Goal: Task Accomplishment & Management: Use online tool/utility

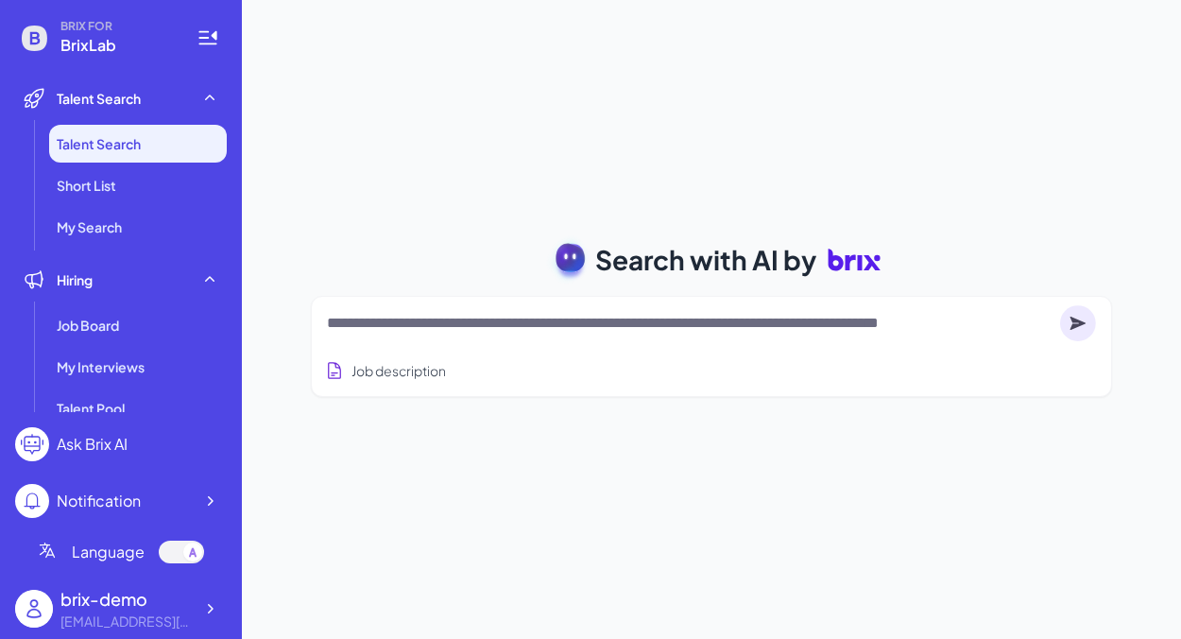
click at [754, 304] on div at bounding box center [711, 323] width 769 height 38
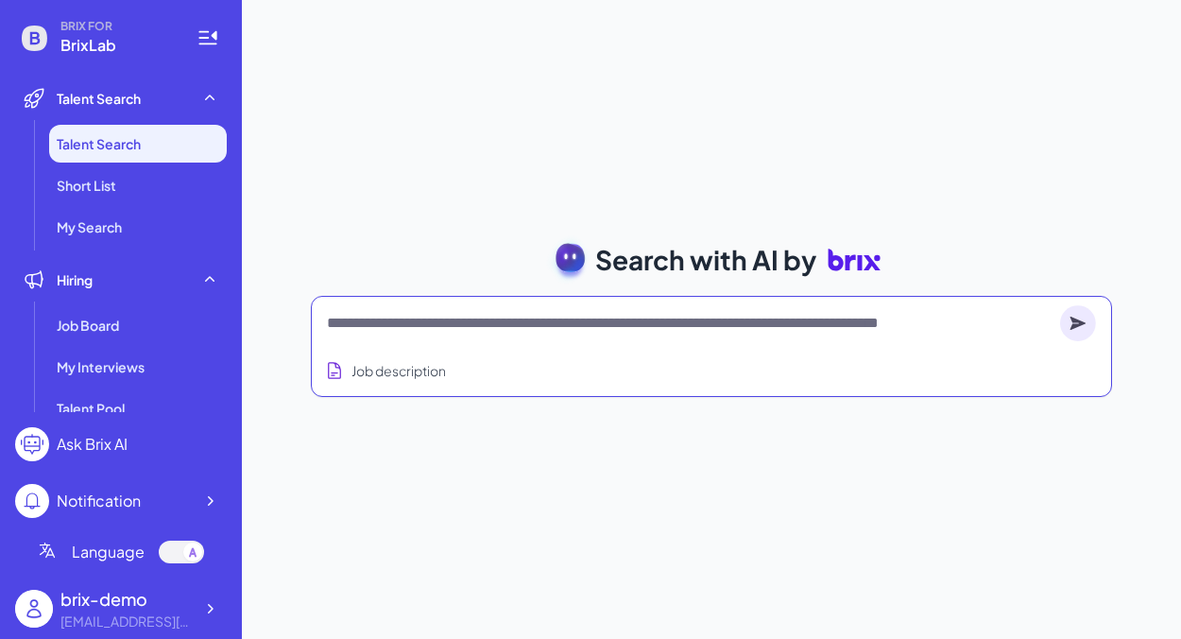
click at [754, 322] on textarea at bounding box center [689, 323] width 725 height 23
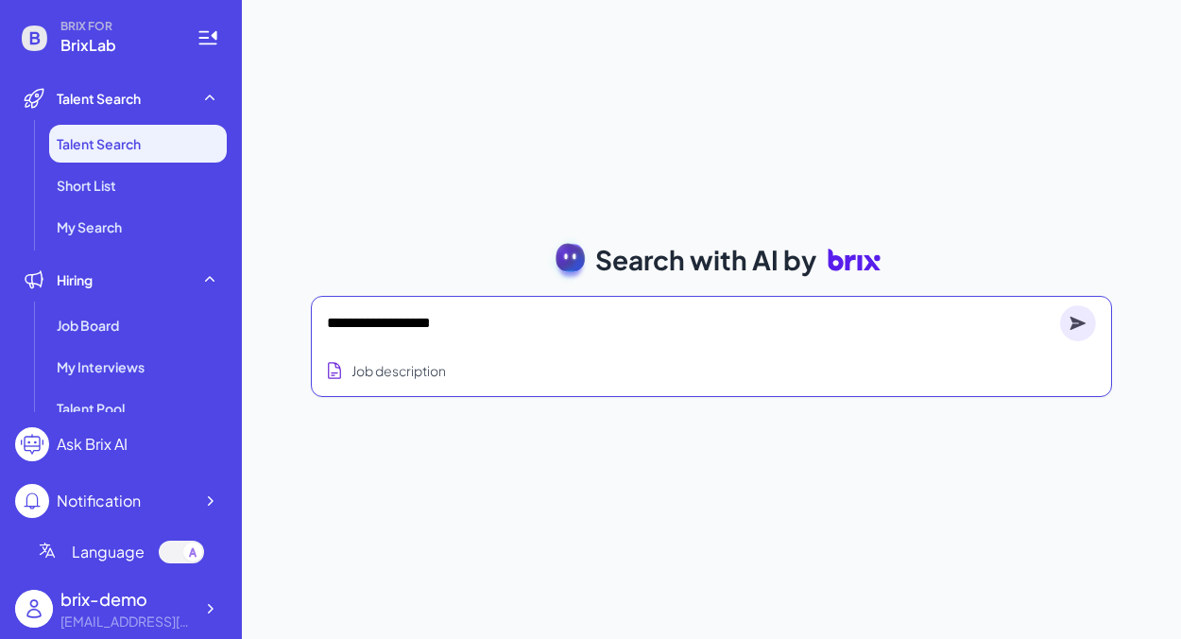
type textarea "**********"
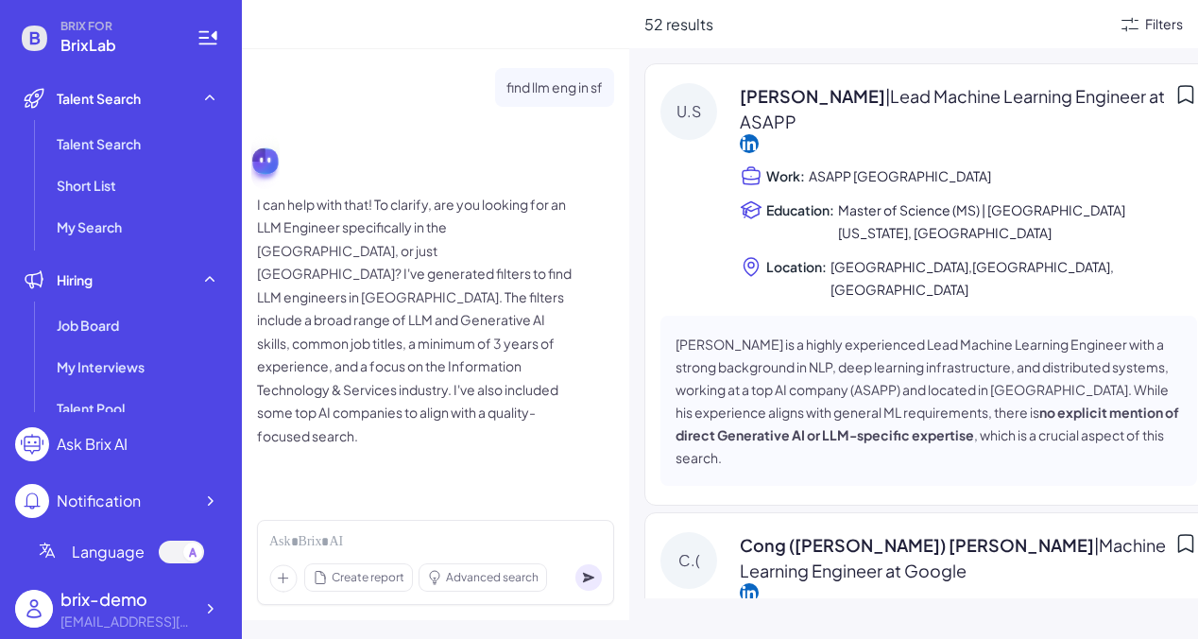
click at [1167, 26] on div "Filters" at bounding box center [1164, 24] width 38 height 20
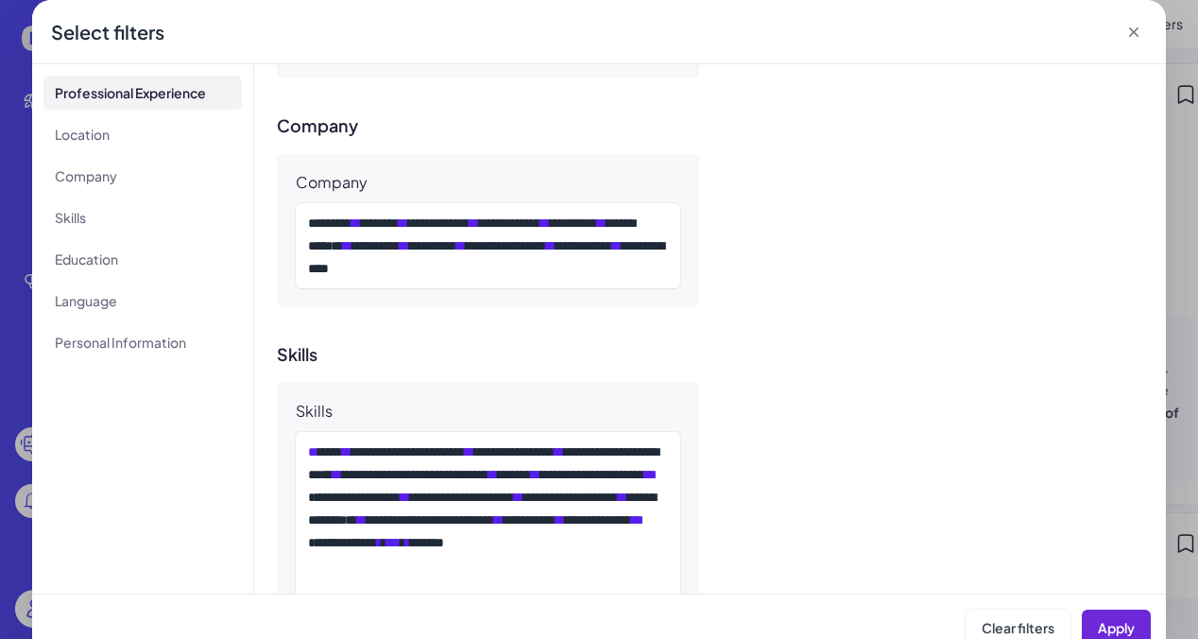
scroll to position [1042, 0]
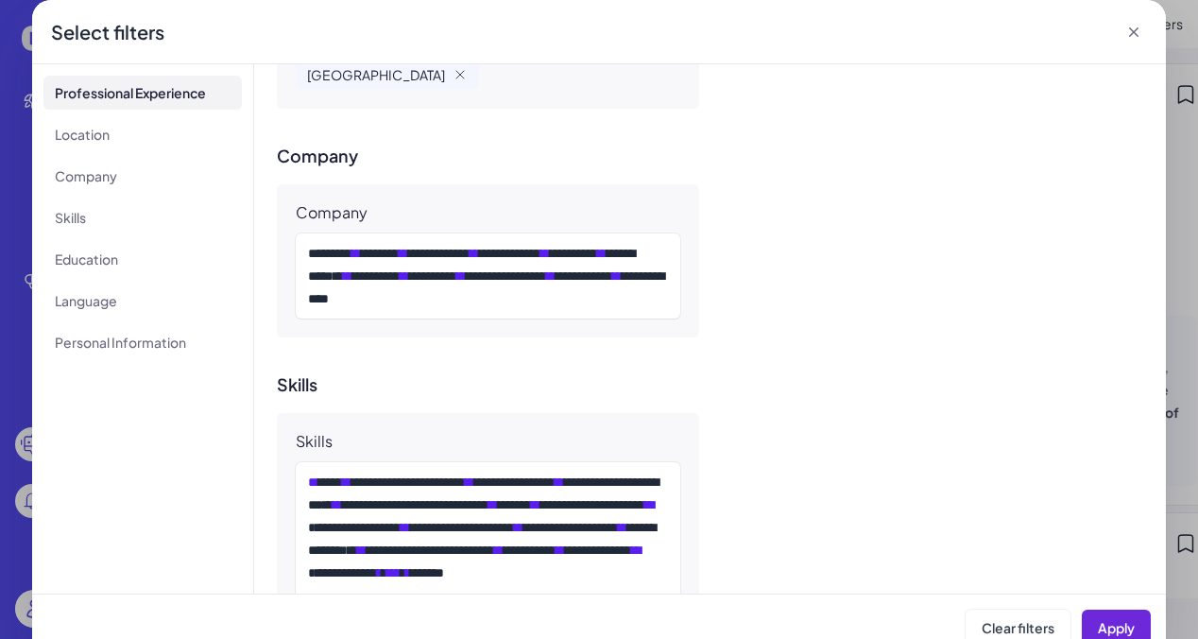
click at [1141, 36] on icon at bounding box center [1133, 32] width 19 height 19
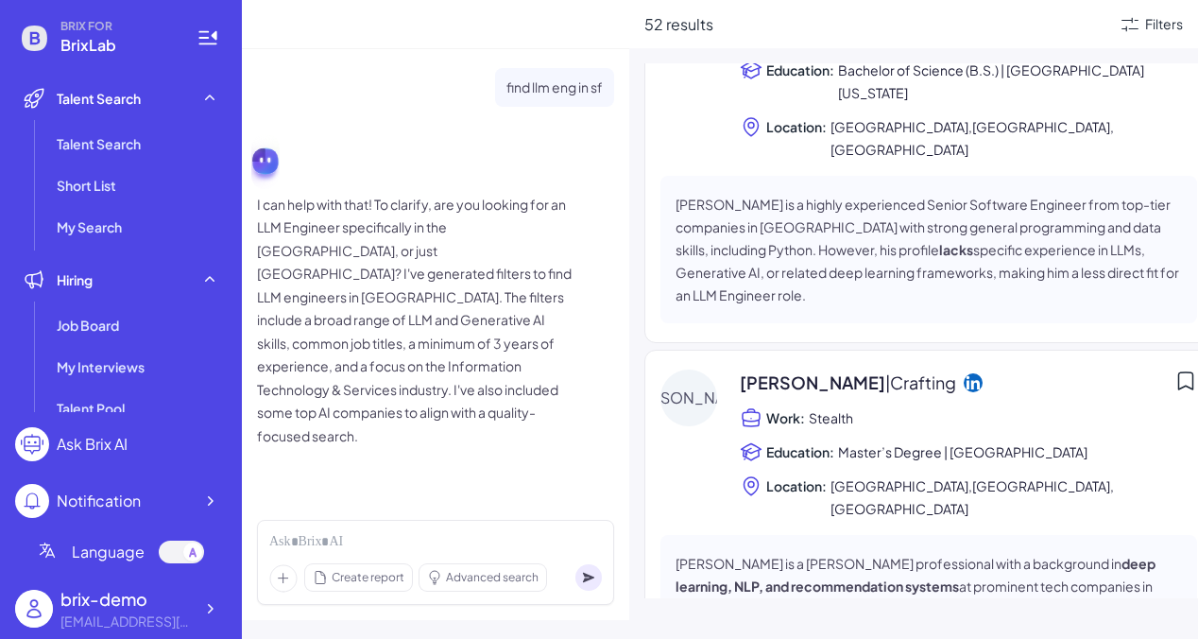
scroll to position [2255, 0]
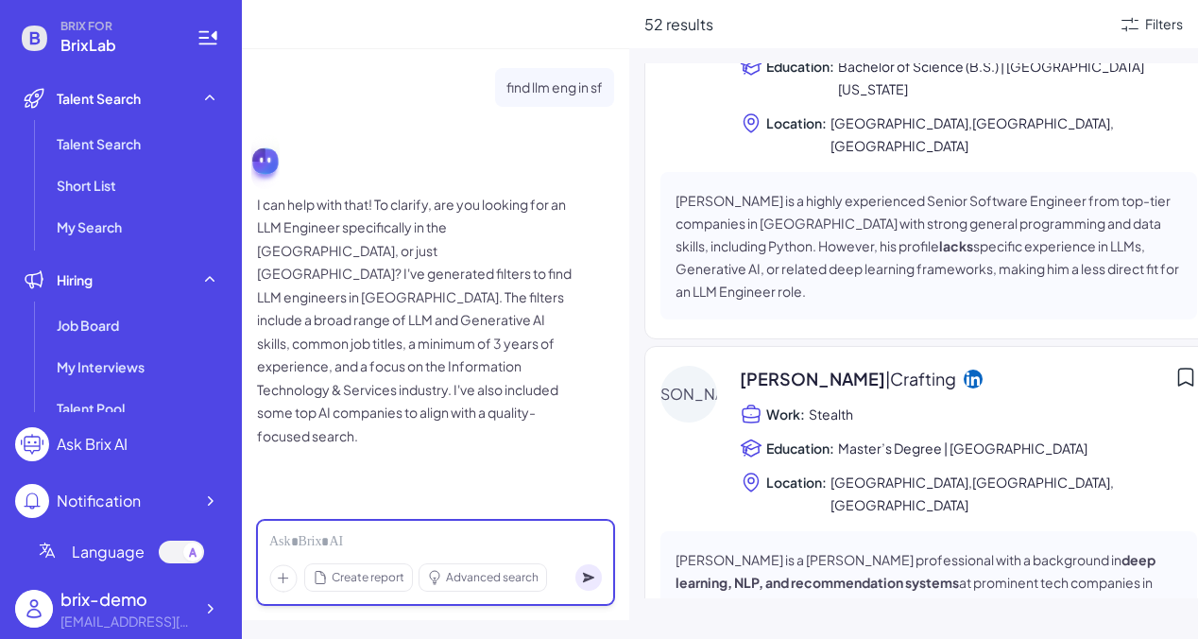
click at [371, 534] on div at bounding box center [435, 542] width 332 height 21
click at [427, 354] on p "I can help with that! To clarify, are you looking for an LLM Engineer specifica…" at bounding box center [417, 320] width 321 height 255
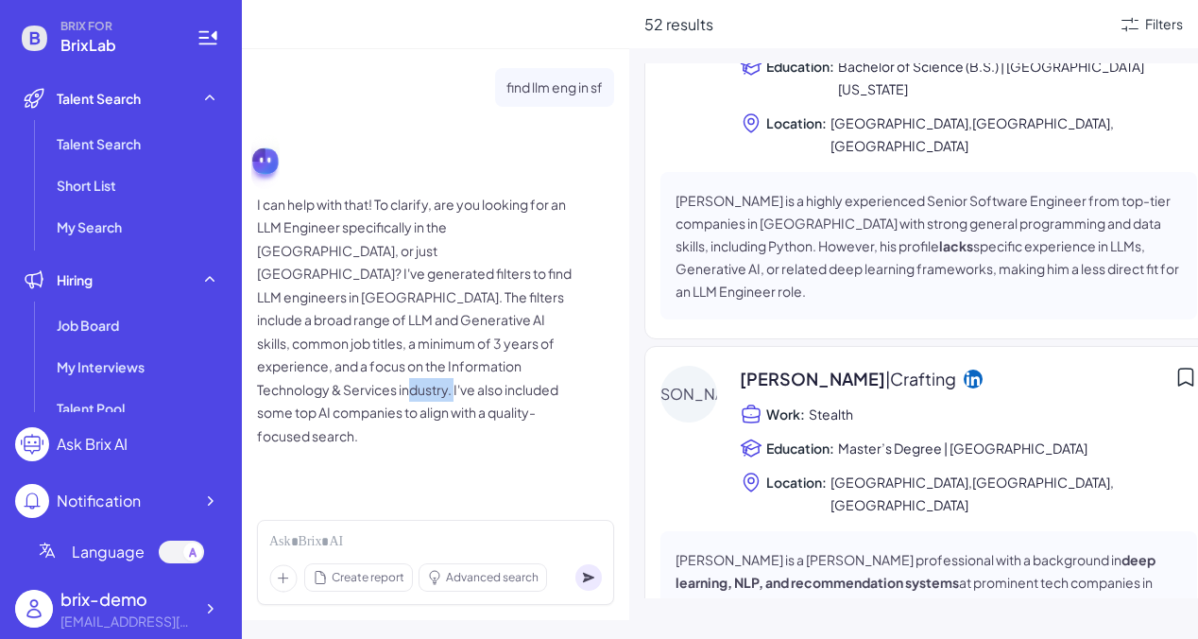
click at [427, 354] on p "I can help with that! To clarify, are you looking for an LLM Engineer specifica…" at bounding box center [417, 320] width 321 height 255
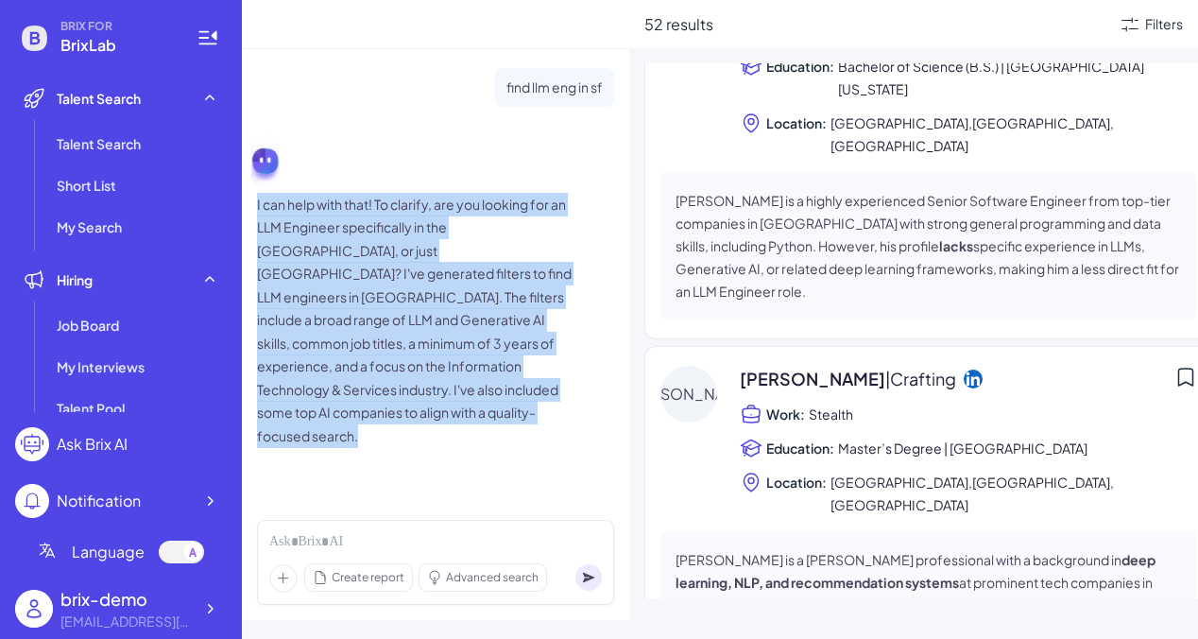
click at [427, 354] on p "I can help with that! To clarify, are you looking for an LLM Engineer specifica…" at bounding box center [417, 320] width 321 height 255
click at [455, 404] on p "I can help with that! To clarify, are you looking for an LLM Engineer specifica…" at bounding box center [417, 320] width 321 height 255
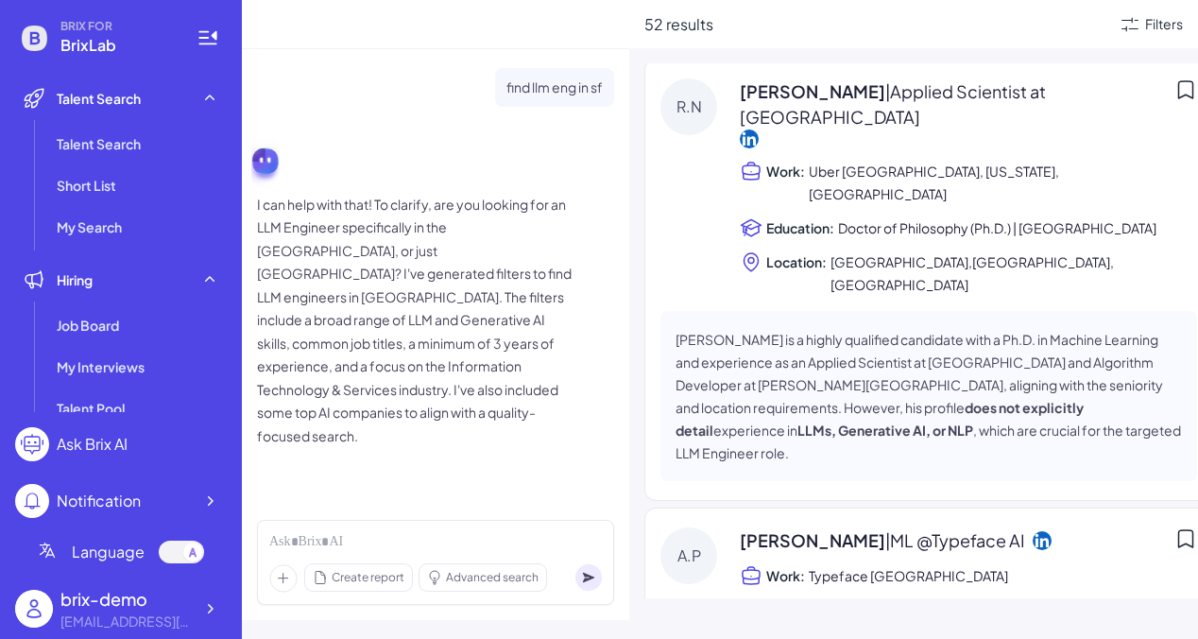
scroll to position [9043, 0]
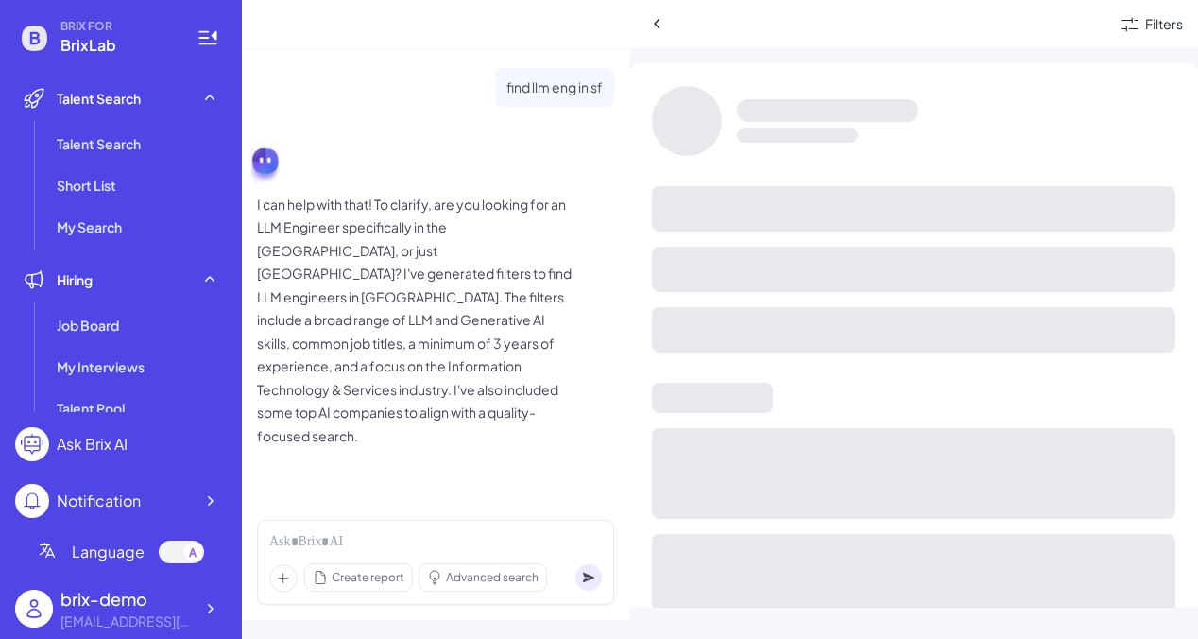
scroll to position [6882, 0]
click at [657, 30] on icon at bounding box center [657, 23] width 19 height 19
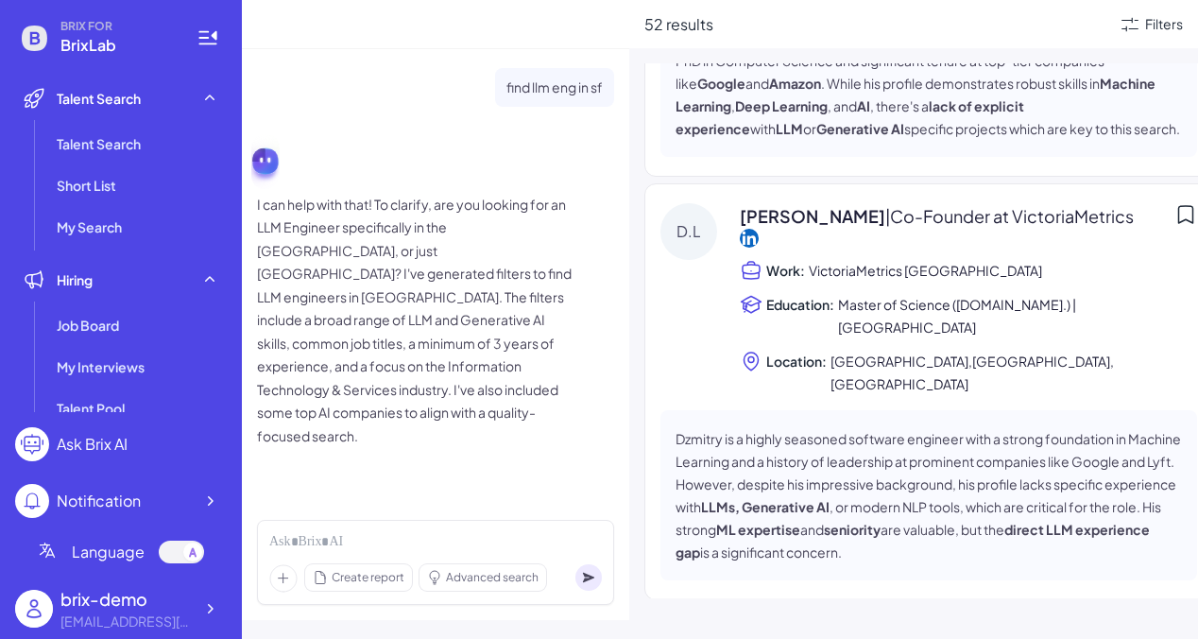
scroll to position [9043, 0]
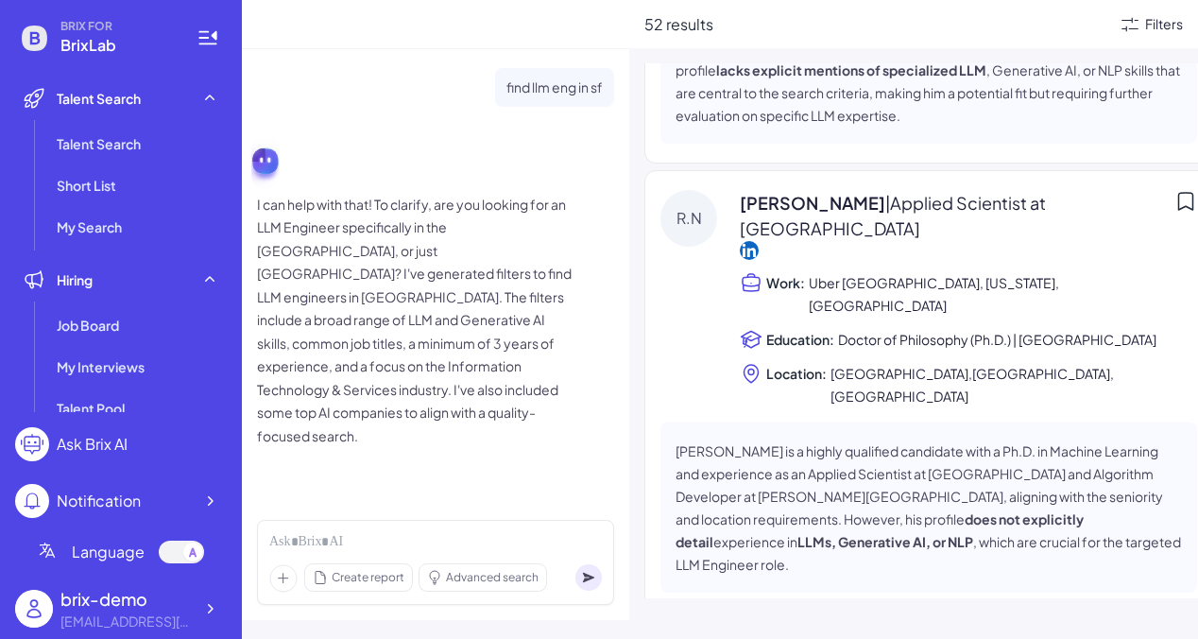
click at [1155, 29] on div "Filters" at bounding box center [1164, 24] width 38 height 20
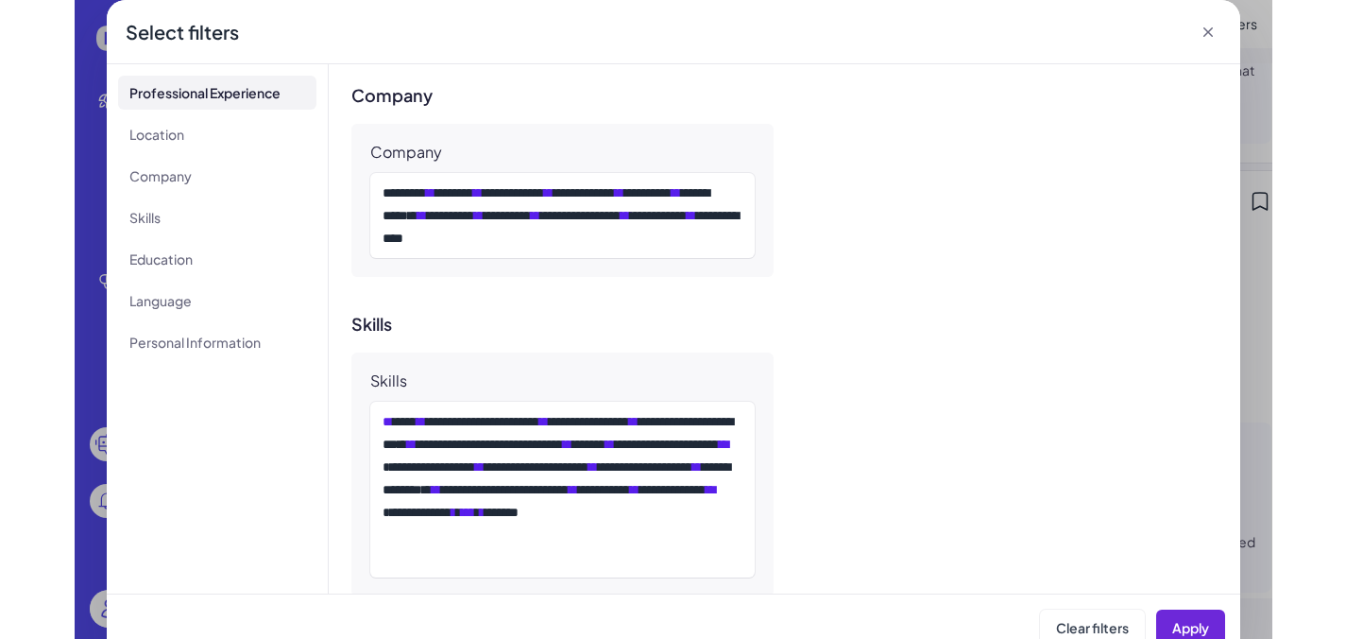
scroll to position [1101, 0]
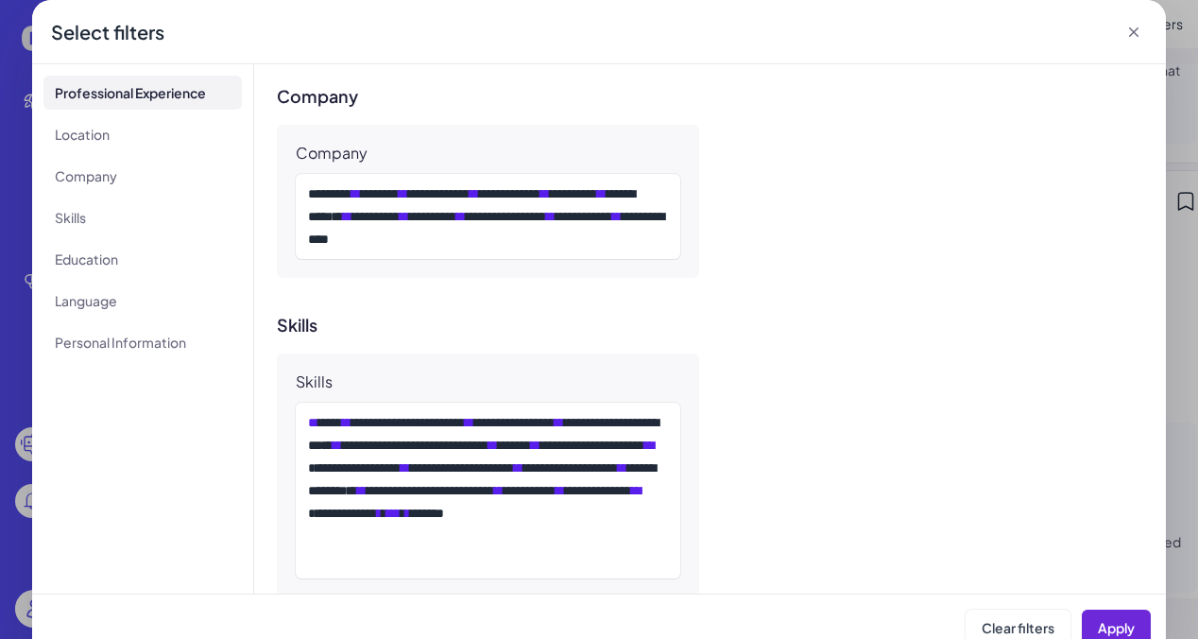
click at [1133, 30] on icon at bounding box center [1133, 31] width 9 height 9
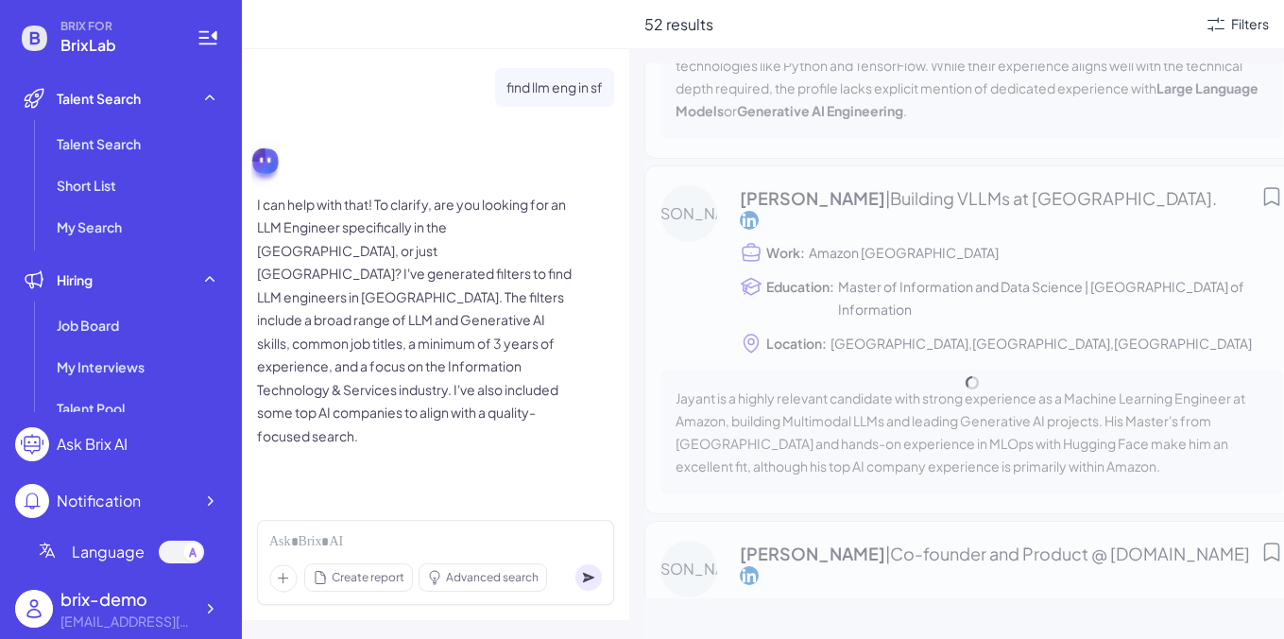
scroll to position [13000, 0]
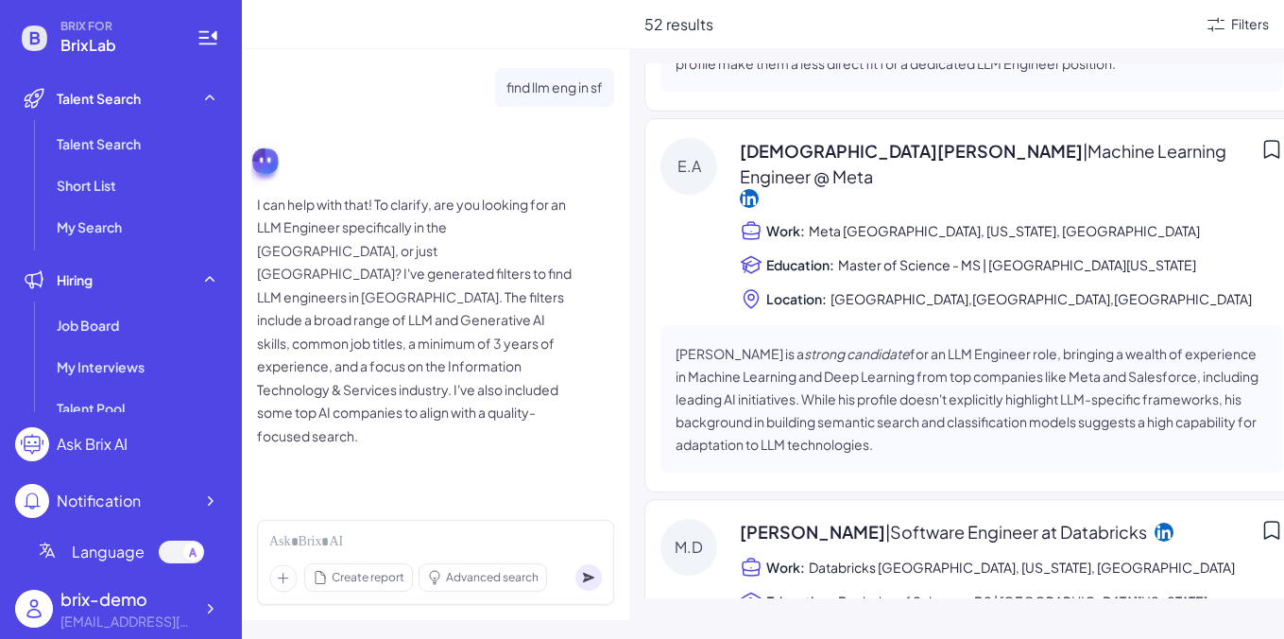
click at [479, 218] on p "I can help with that! To clarify, are you looking for an LLM Engineer specifica…" at bounding box center [417, 320] width 321 height 255
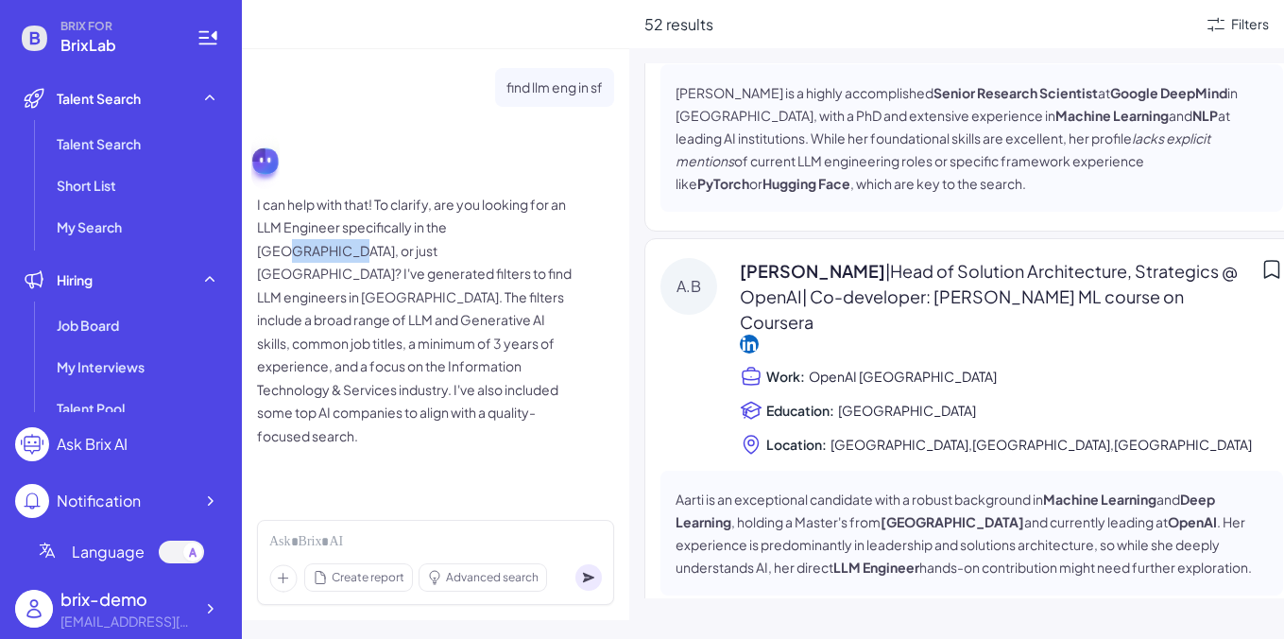
scroll to position [963, 0]
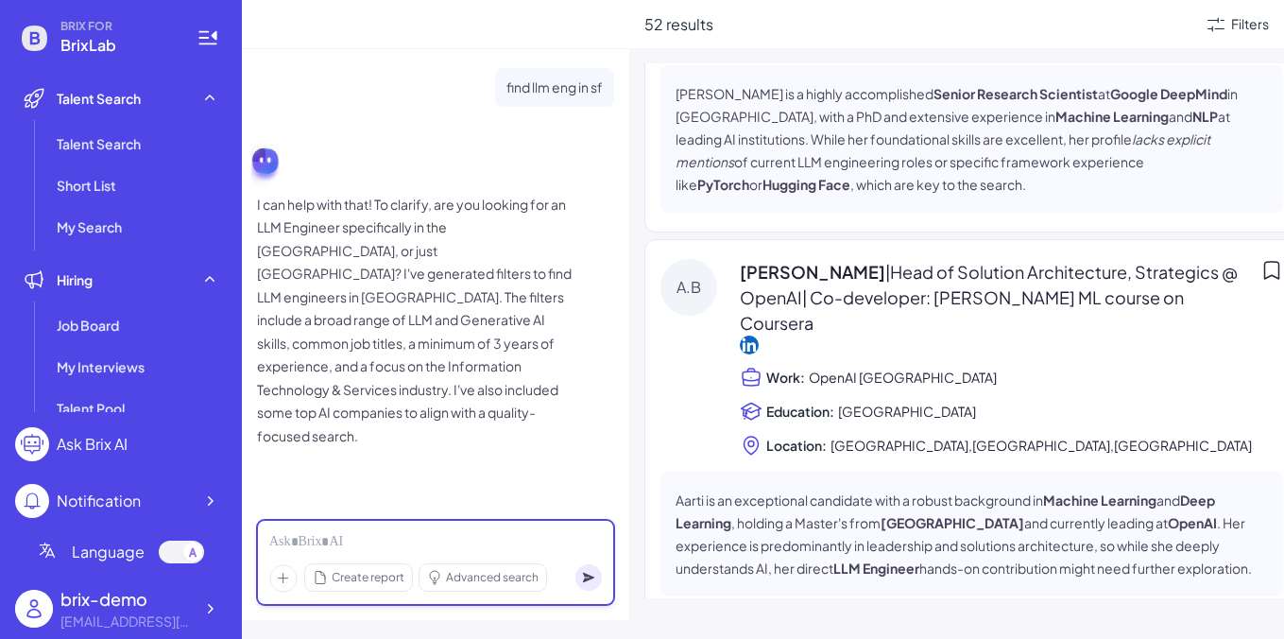
click at [500, 538] on div at bounding box center [435, 542] width 332 height 21
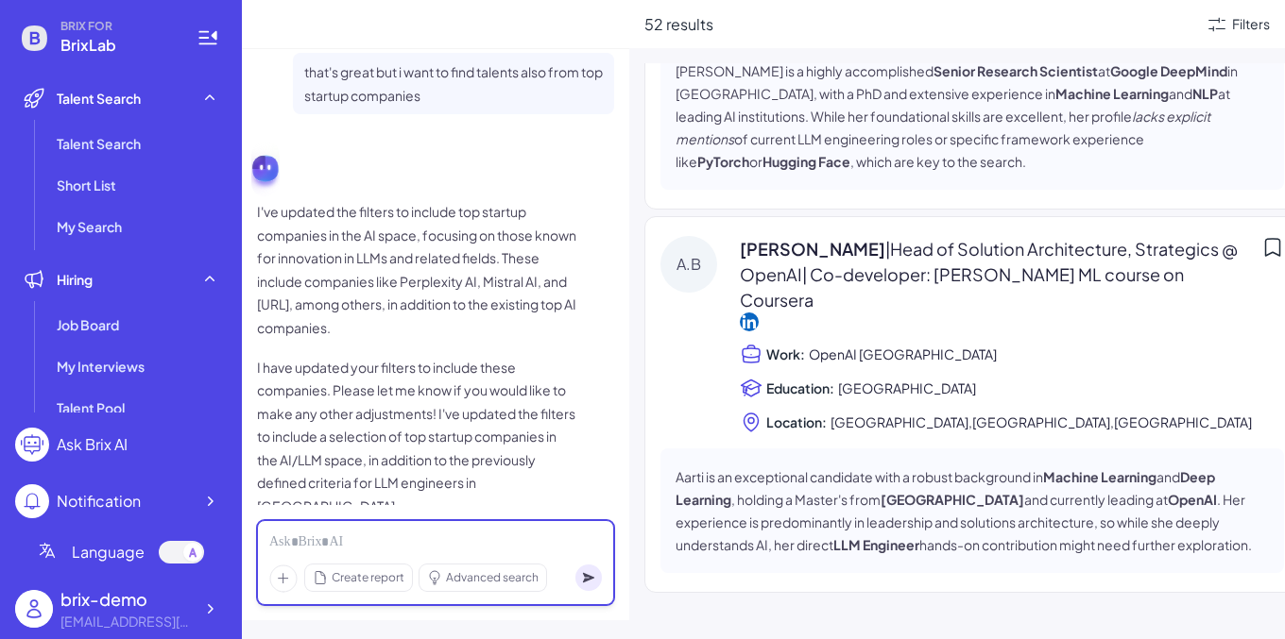
scroll to position [0, 0]
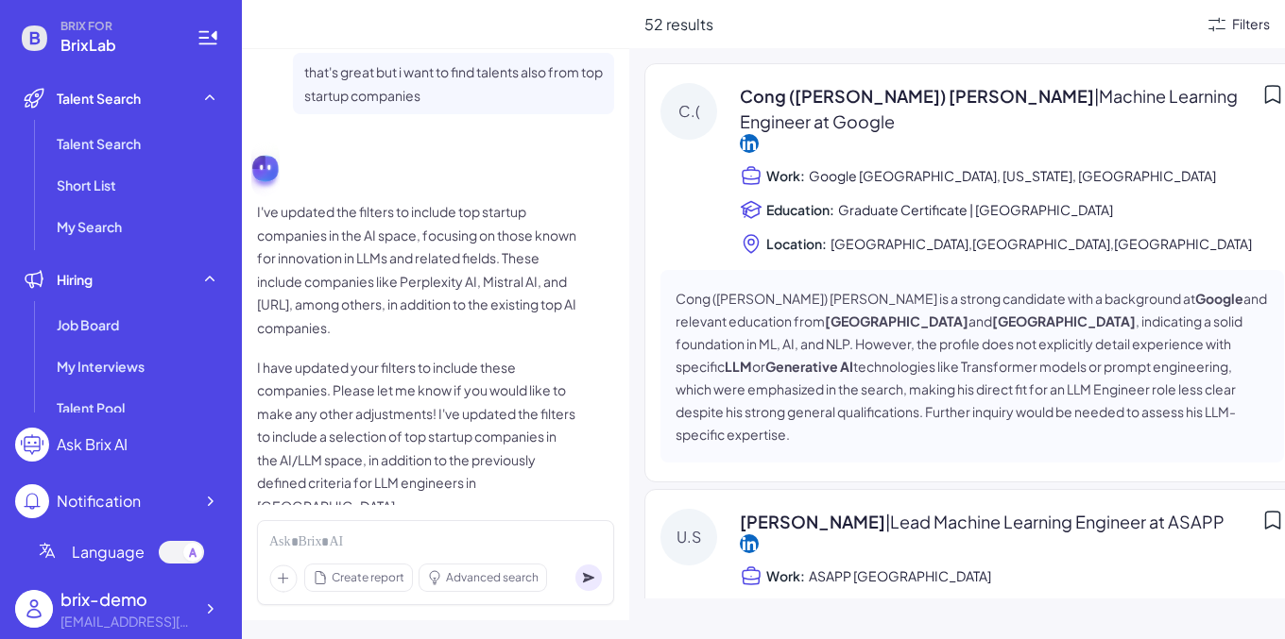
click at [1180, 23] on div "Filters" at bounding box center [1251, 24] width 38 height 20
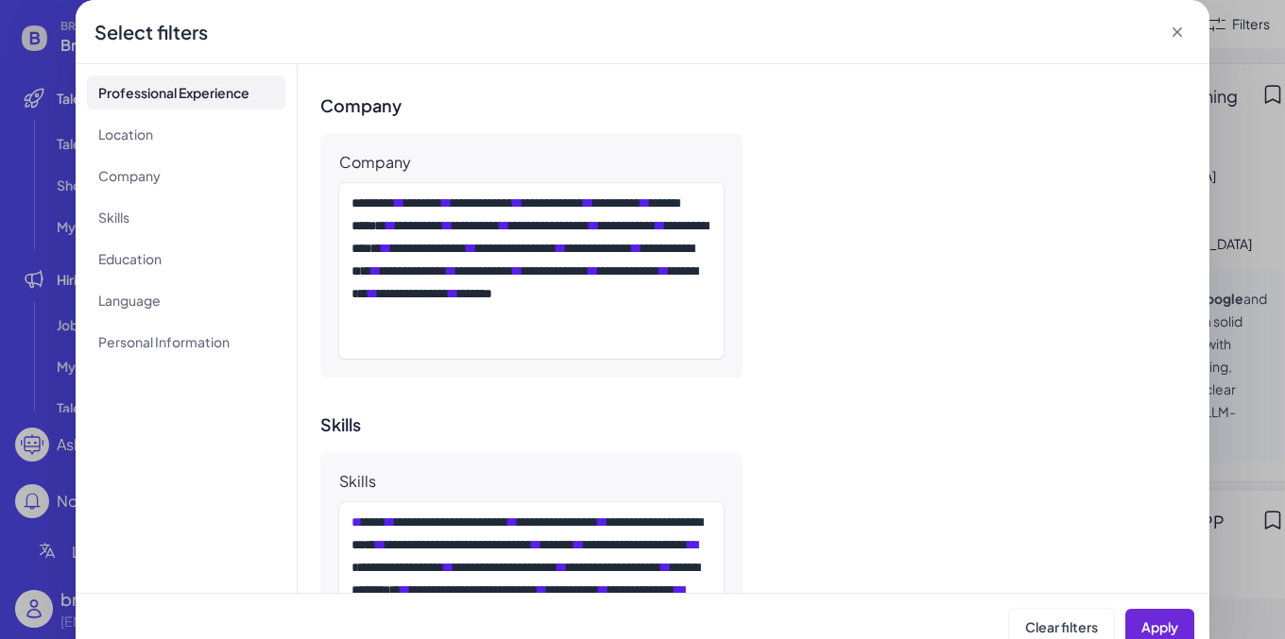
scroll to position [1087, 0]
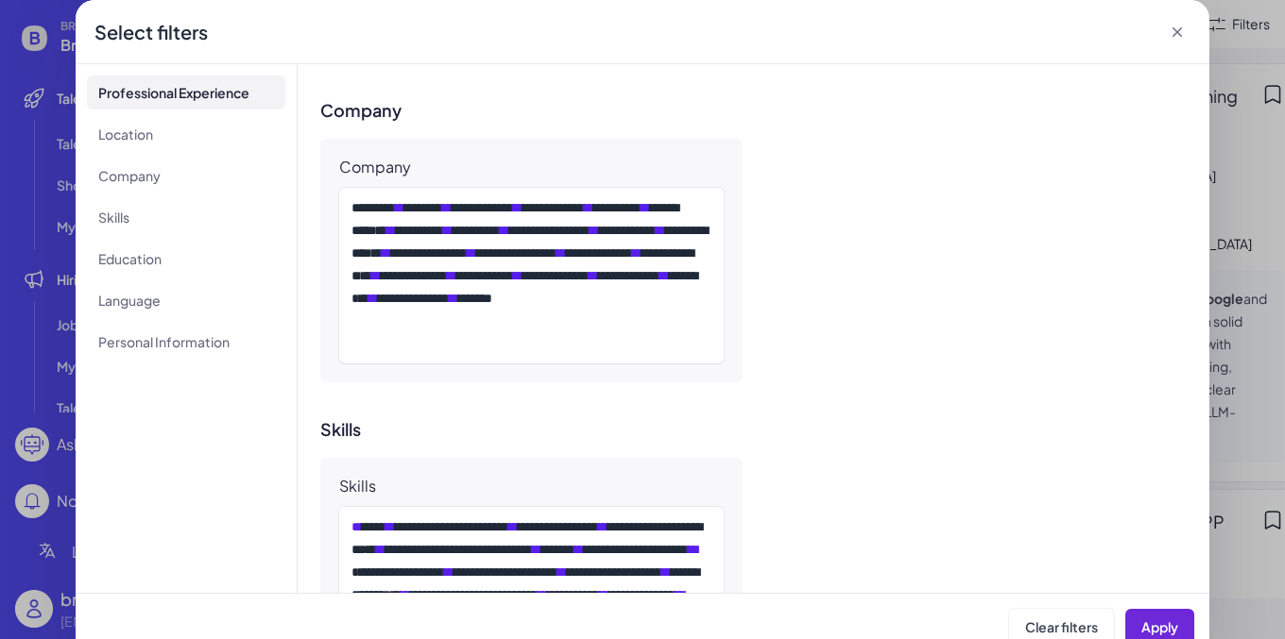
click at [1180, 24] on icon at bounding box center [1177, 32] width 19 height 19
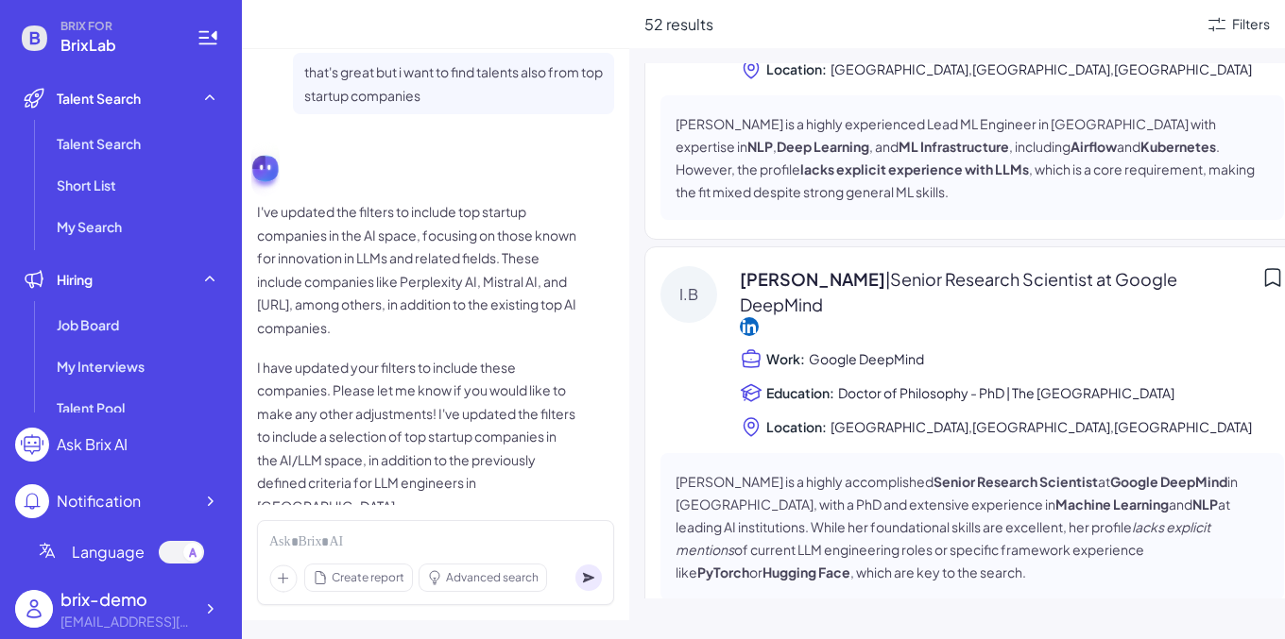
scroll to position [0, 0]
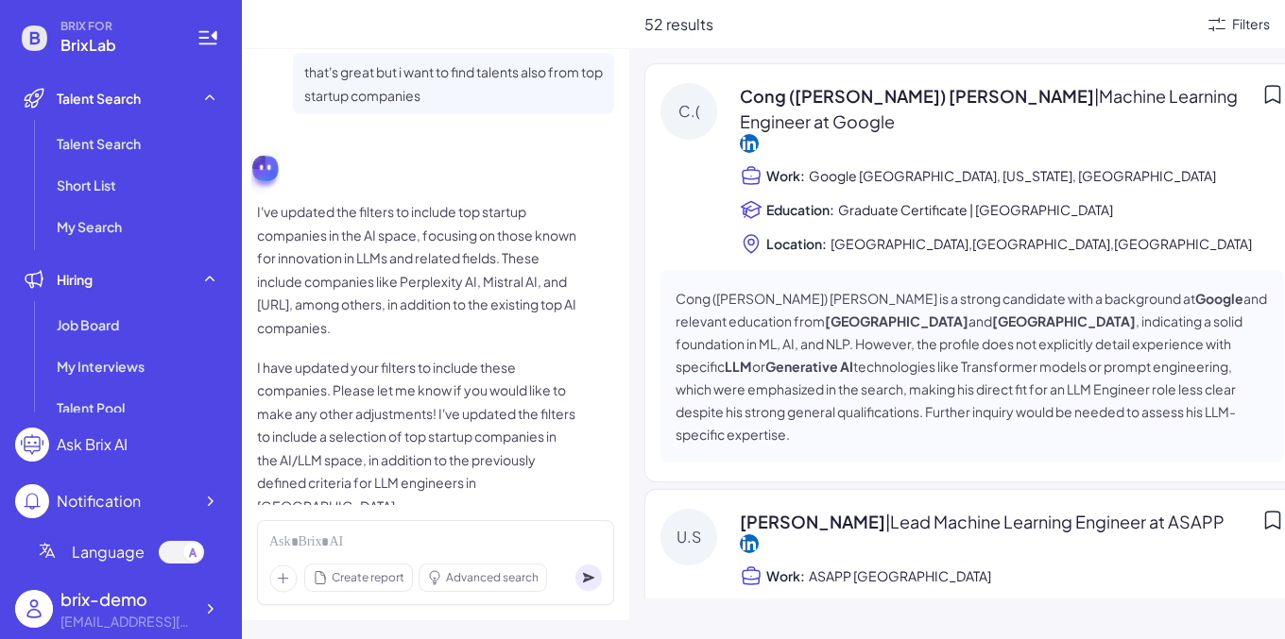
click at [1180, 34] on icon at bounding box center [1216, 24] width 23 height 23
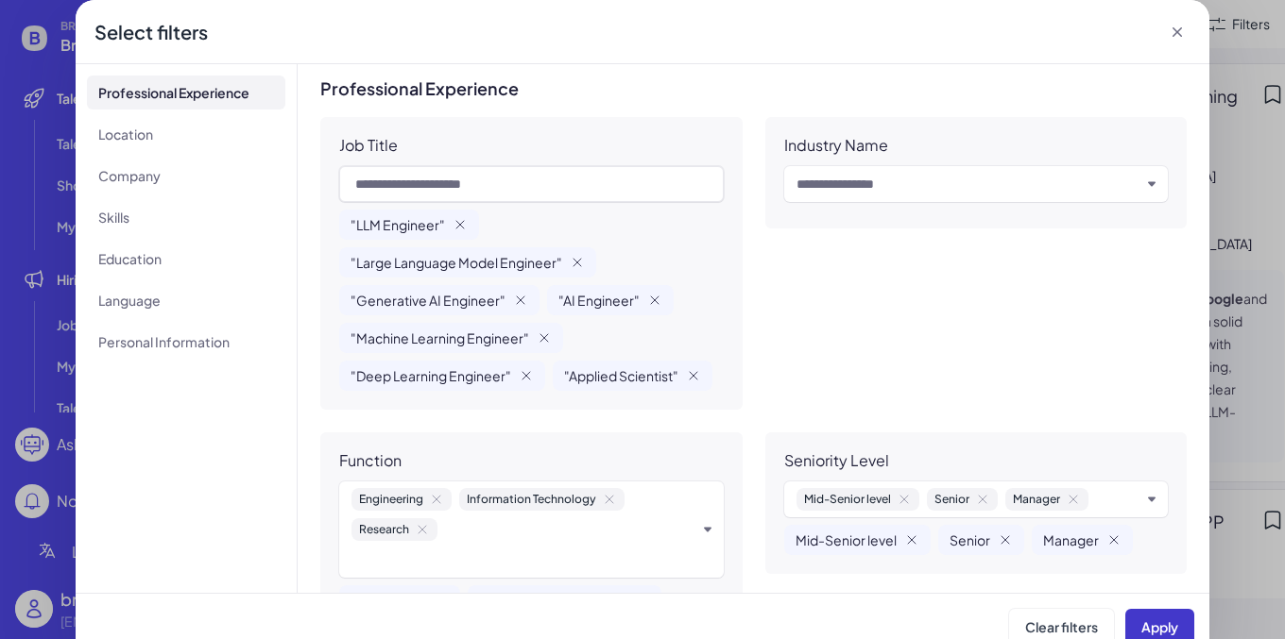
click at [1142, 616] on button "Apply" at bounding box center [1159, 627] width 69 height 36
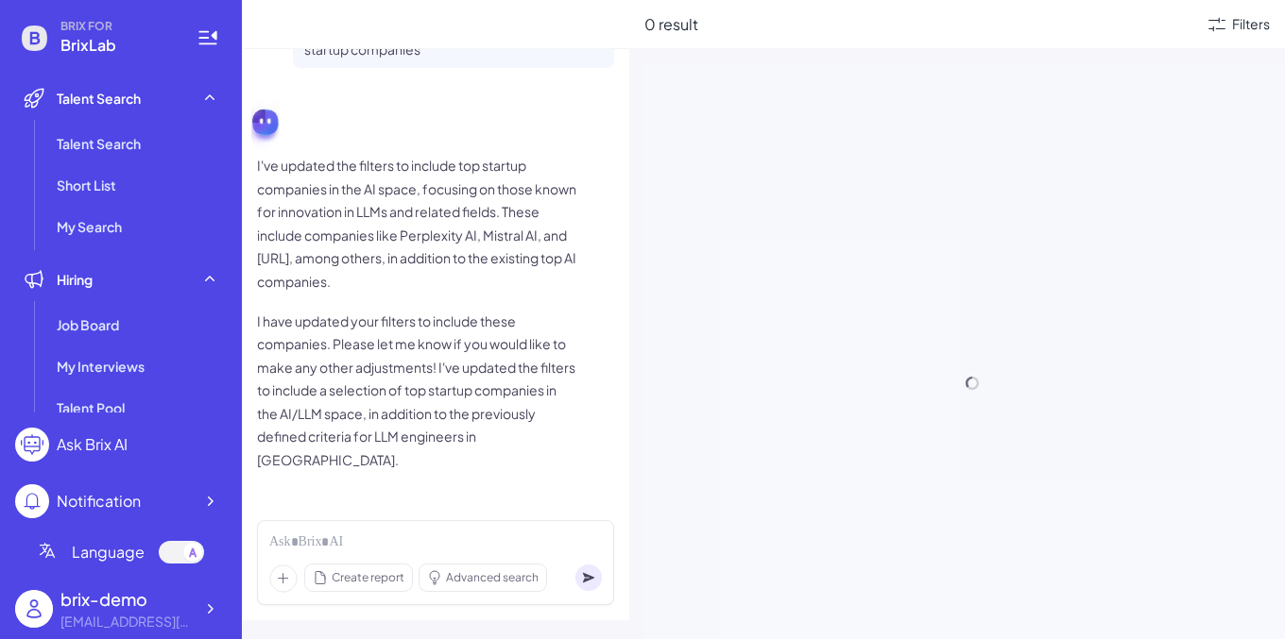
scroll to position [418, 0]
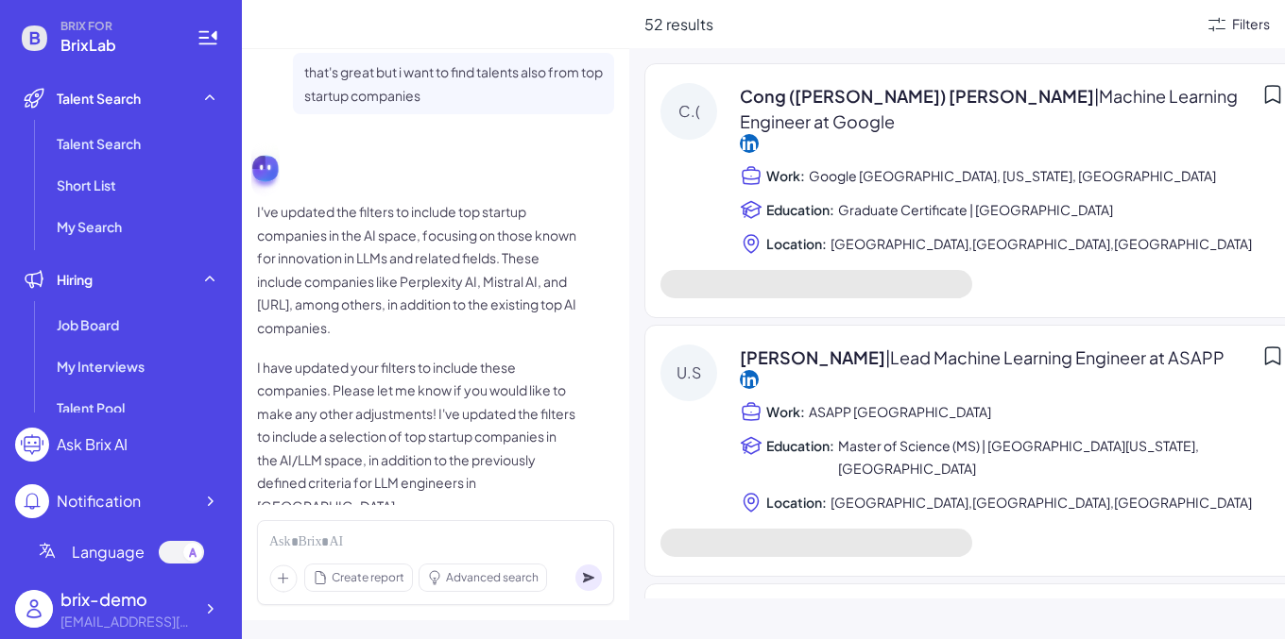
click at [1180, 25] on div "Filters" at bounding box center [1251, 24] width 38 height 20
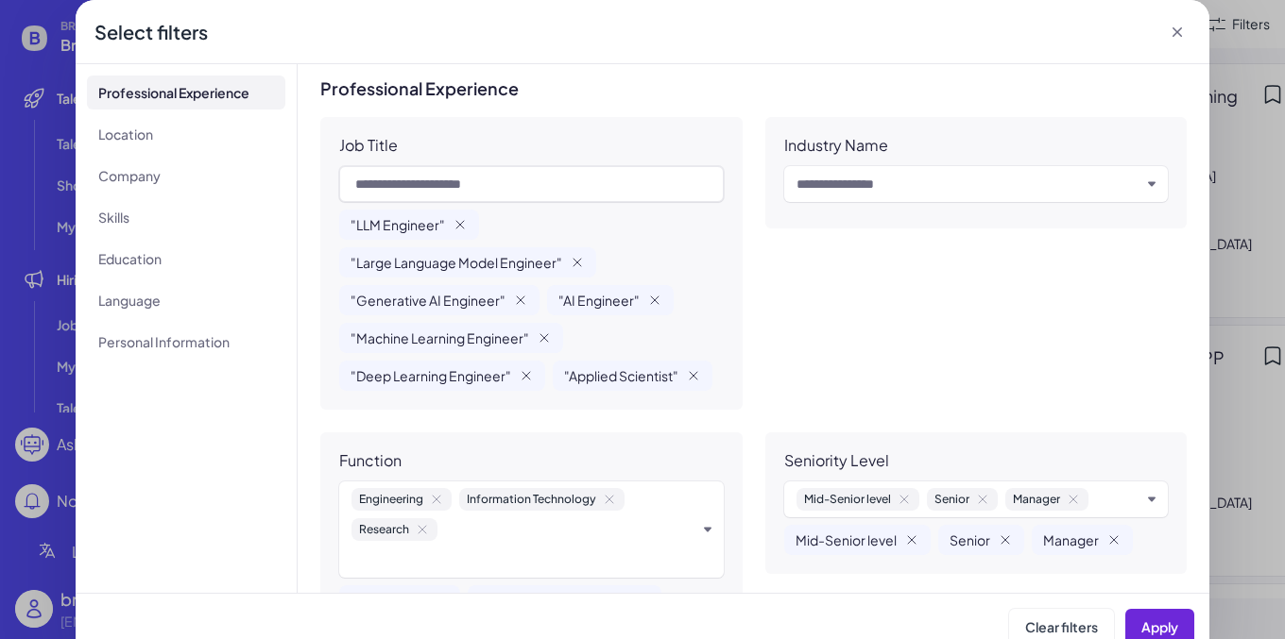
scroll to position [159, 0]
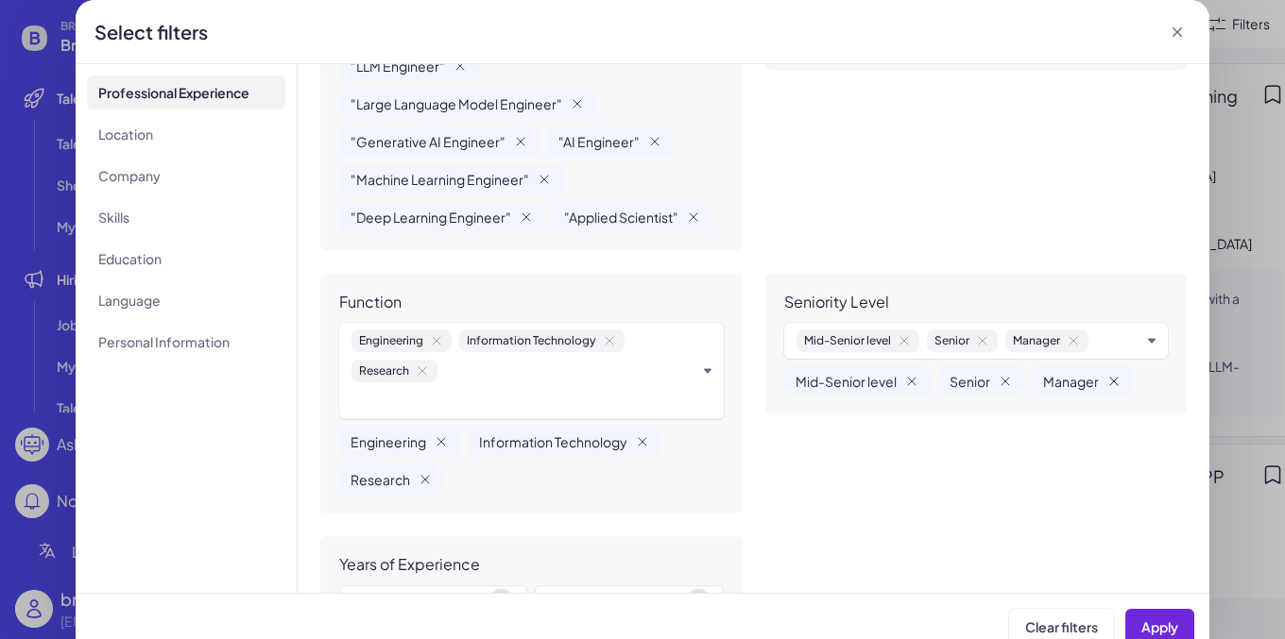
click at [1109, 387] on icon "Remove Manager" at bounding box center [1113, 381] width 15 height 15
click at [992, 378] on div "Senior" at bounding box center [981, 382] width 86 height 30
click at [1015, 378] on div "Senior" at bounding box center [981, 382] width 86 height 30
click at [1005, 378] on icon "Remove Senior" at bounding box center [1004, 381] width 15 height 15
click at [907, 381] on icon "Remove Mid-Senior level" at bounding box center [911, 381] width 15 height 15
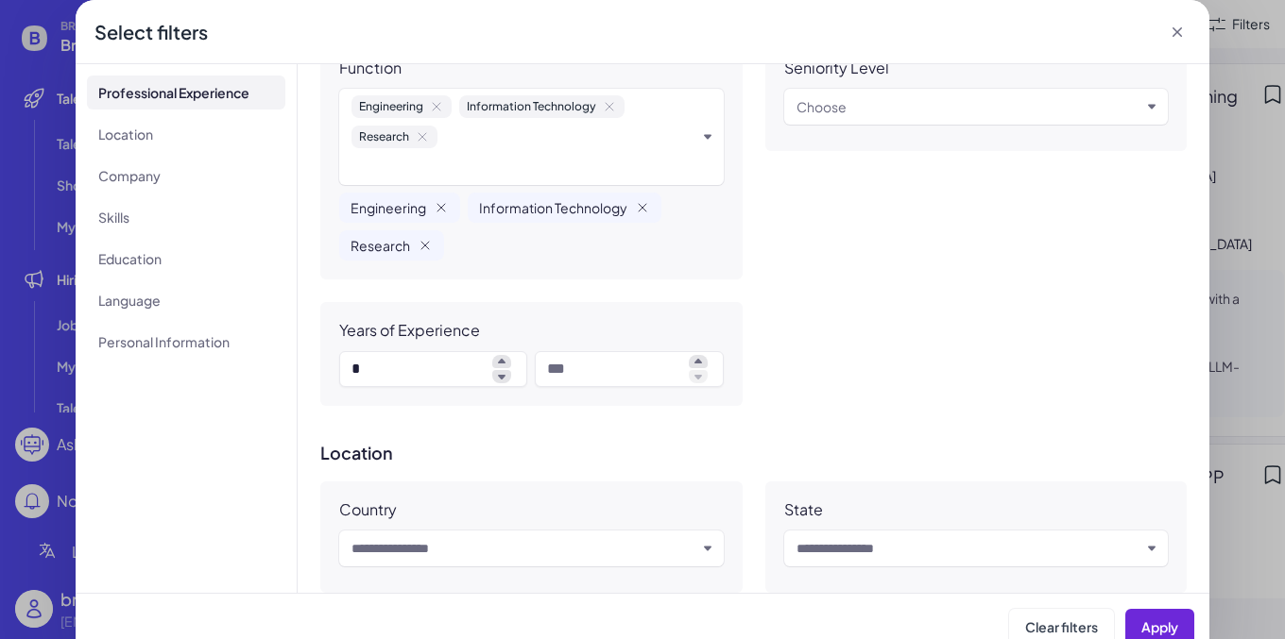
scroll to position [411, 0]
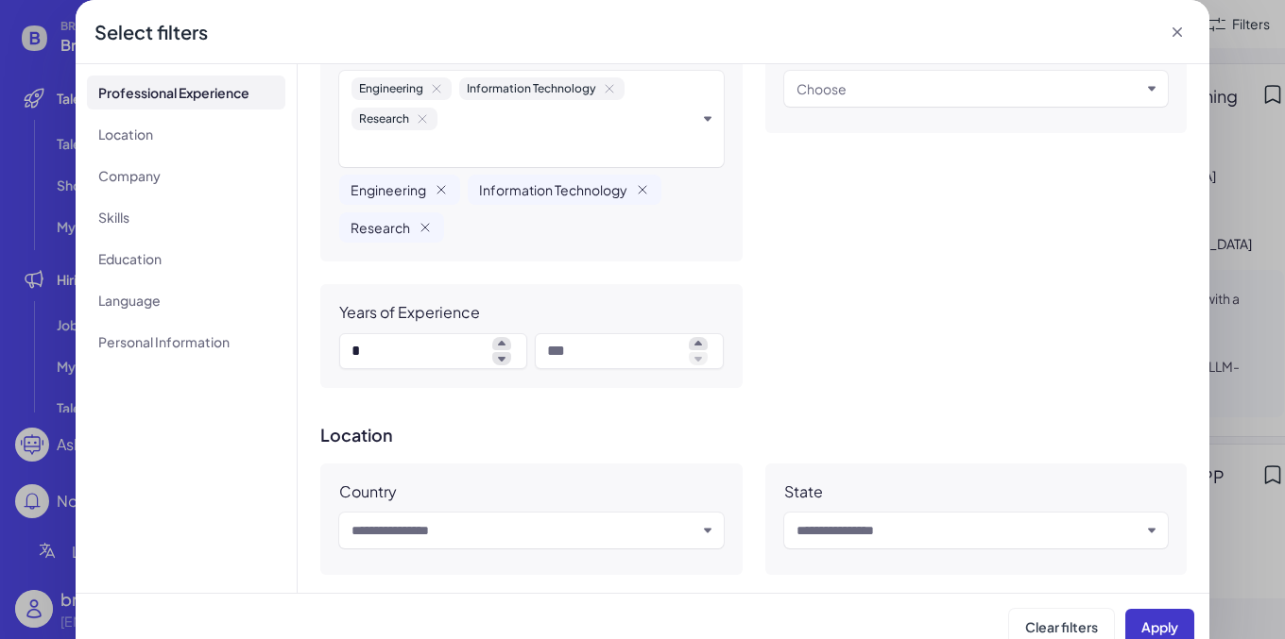
click at [1154, 614] on button "Apply" at bounding box center [1159, 627] width 69 height 36
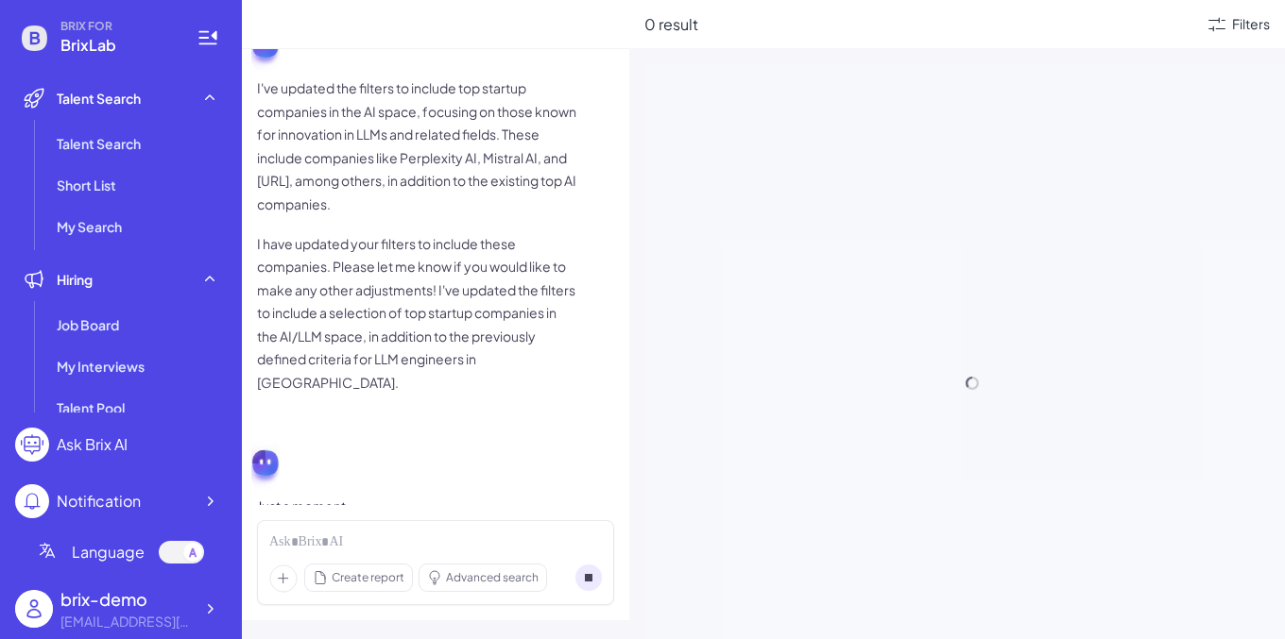
scroll to position [418, 0]
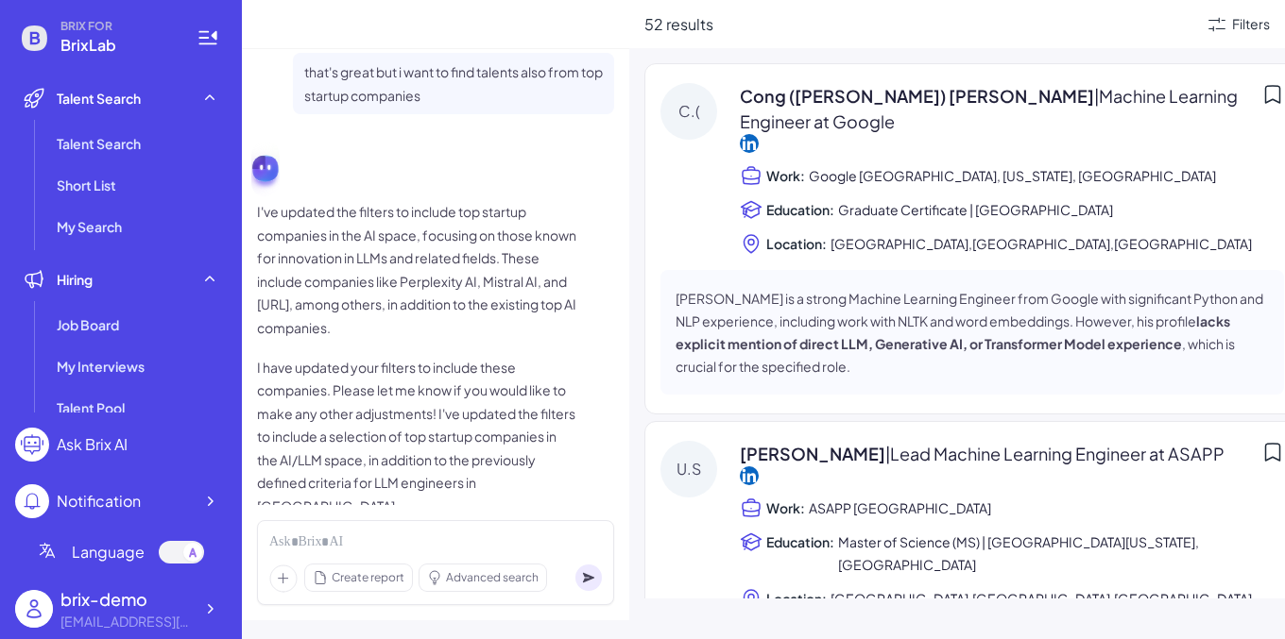
click at [1180, 37] on div "52 results Filters" at bounding box center [957, 24] width 656 height 48
click at [1180, 29] on icon at bounding box center [1216, 24] width 23 height 23
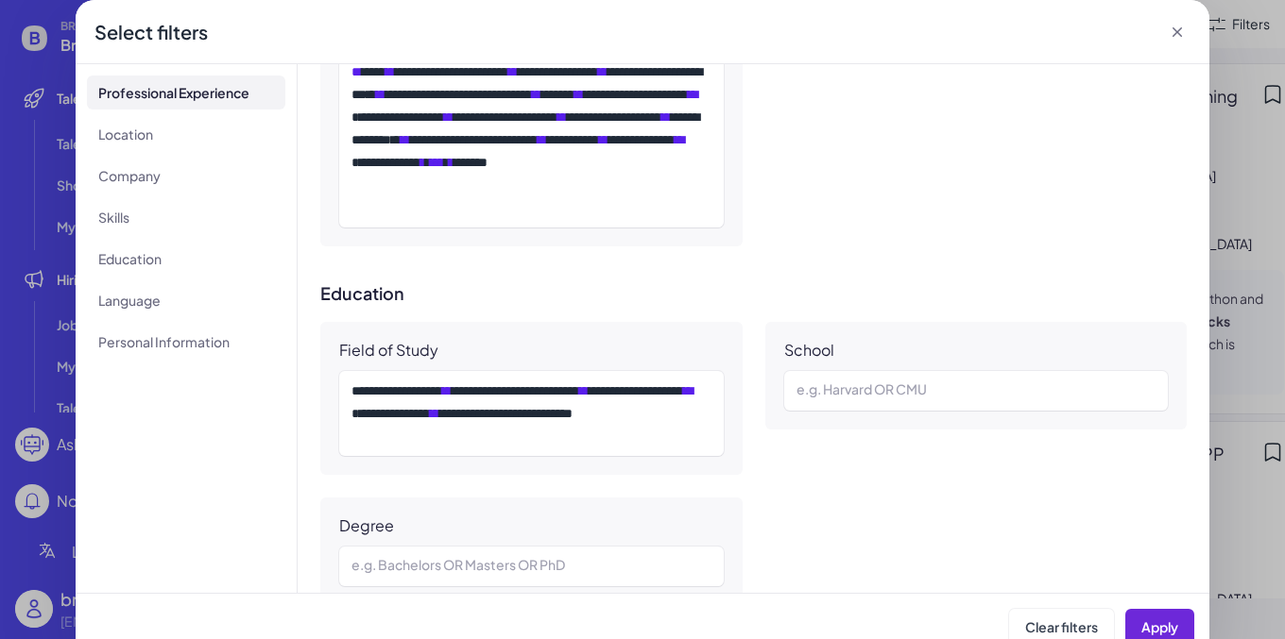
scroll to position [1579, 0]
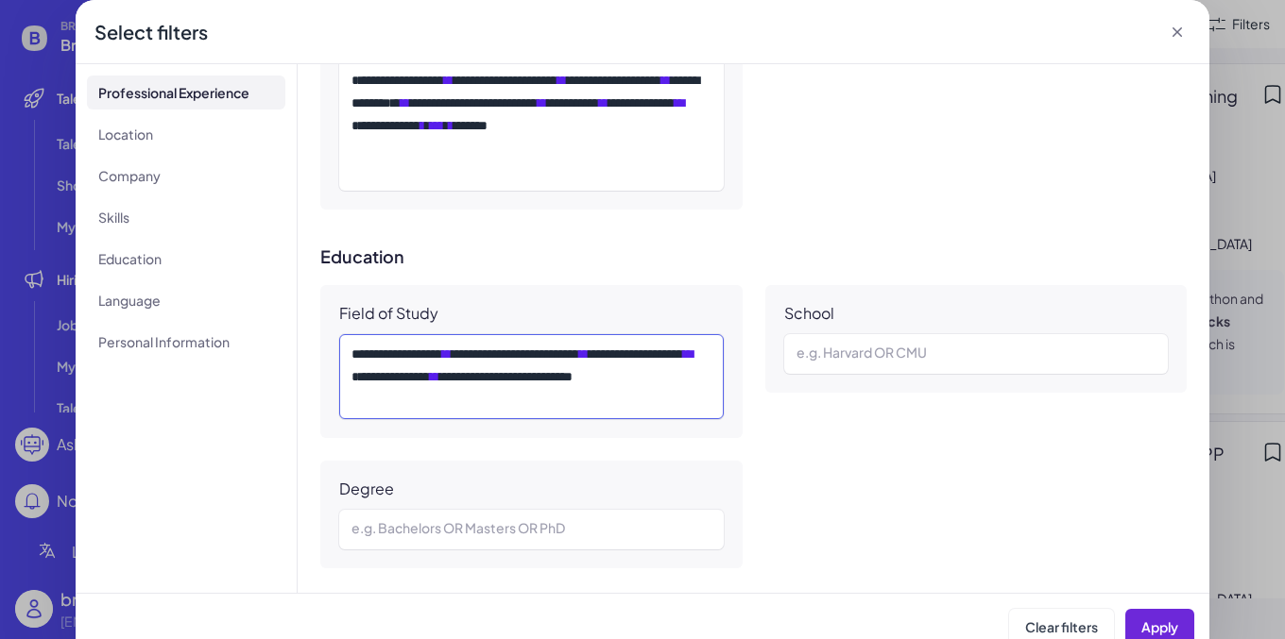
click at [667, 391] on div "**********" at bounding box center [531, 377] width 360 height 68
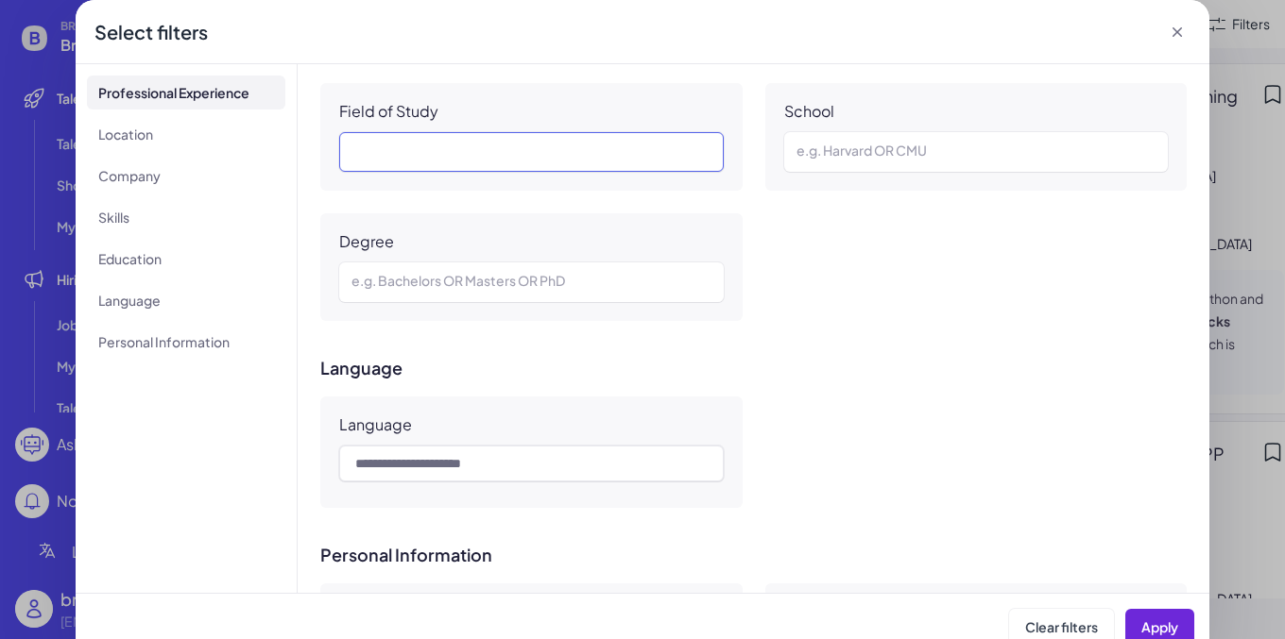
scroll to position [2075, 0]
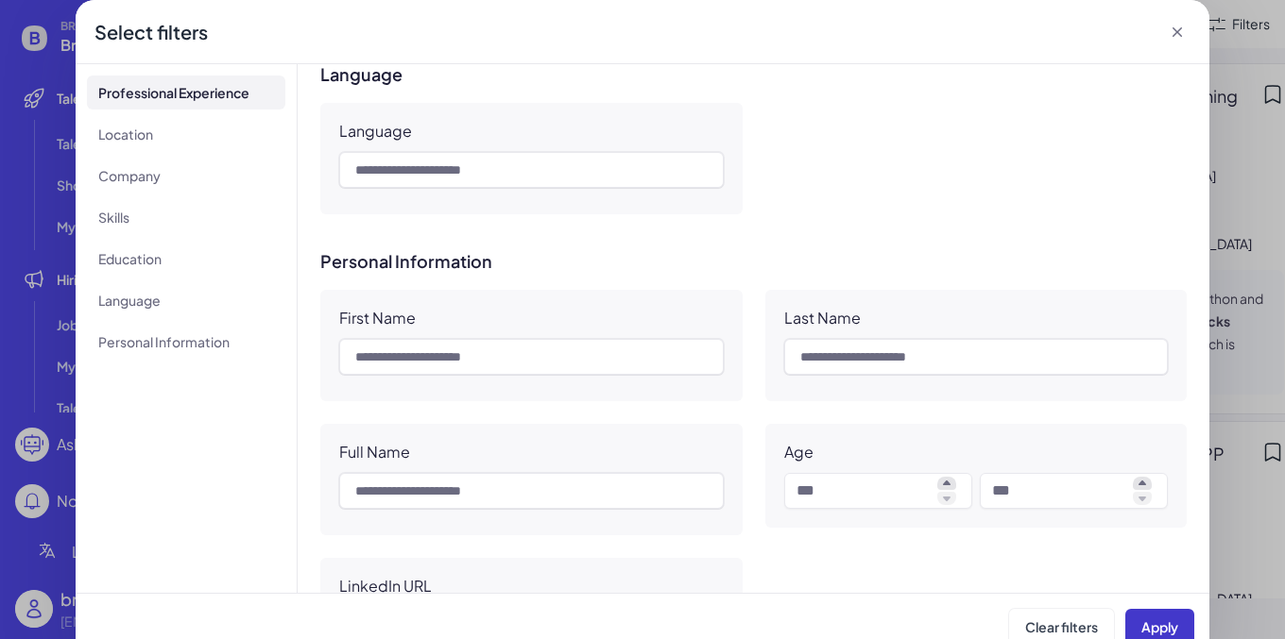
click at [1175, 622] on span "Apply" at bounding box center [1159, 627] width 37 height 17
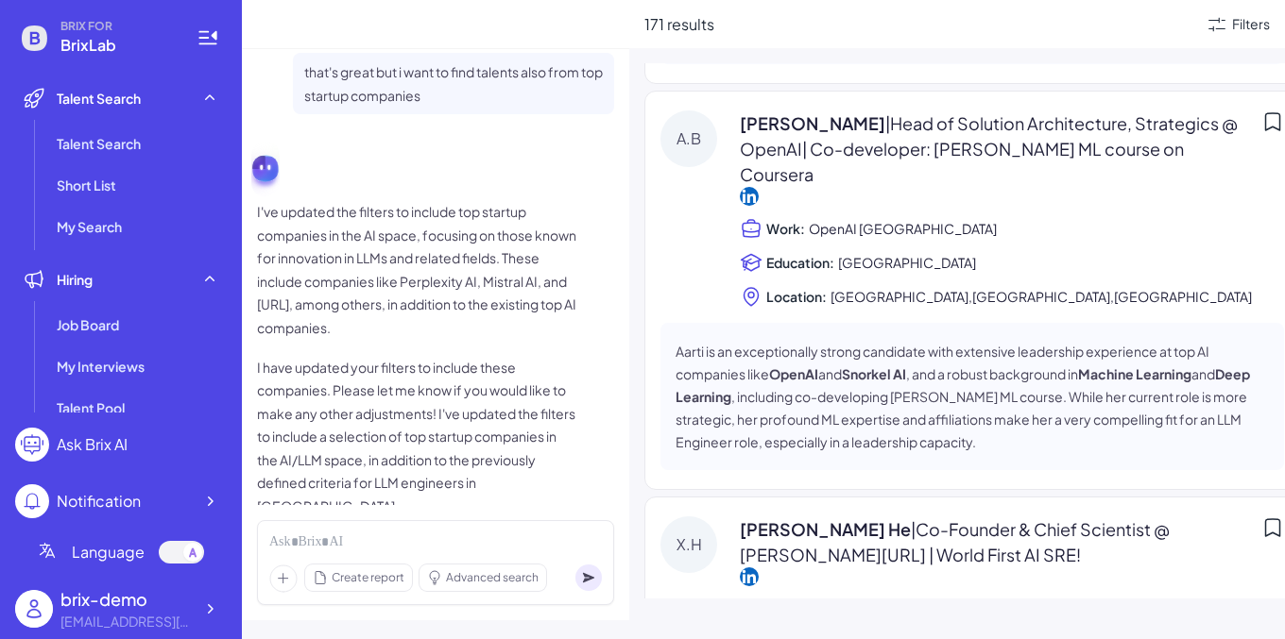
scroll to position [2975, 0]
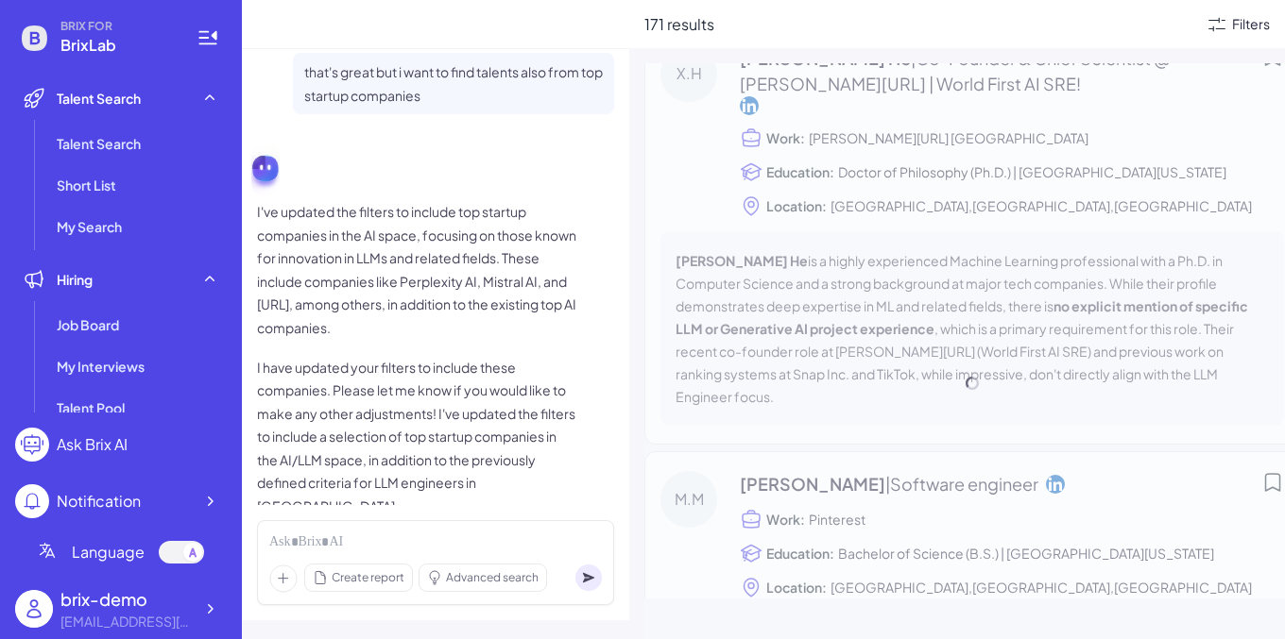
click at [1180, 25] on div "Filters" at bounding box center [1251, 24] width 38 height 20
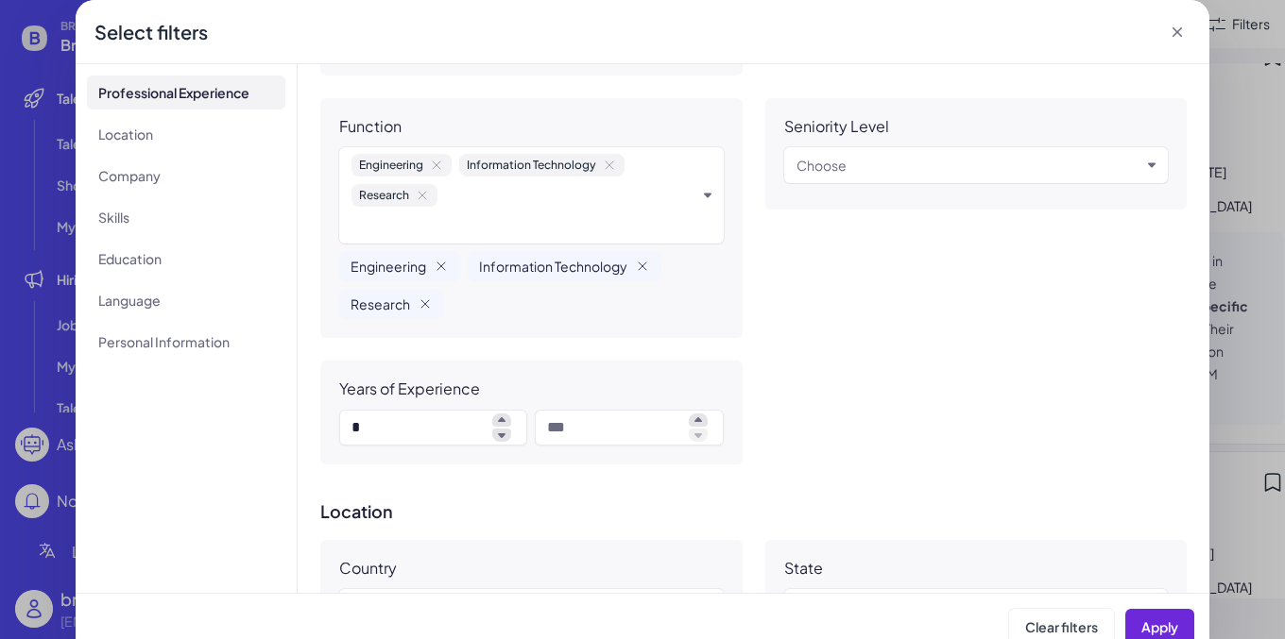
scroll to position [320, 0]
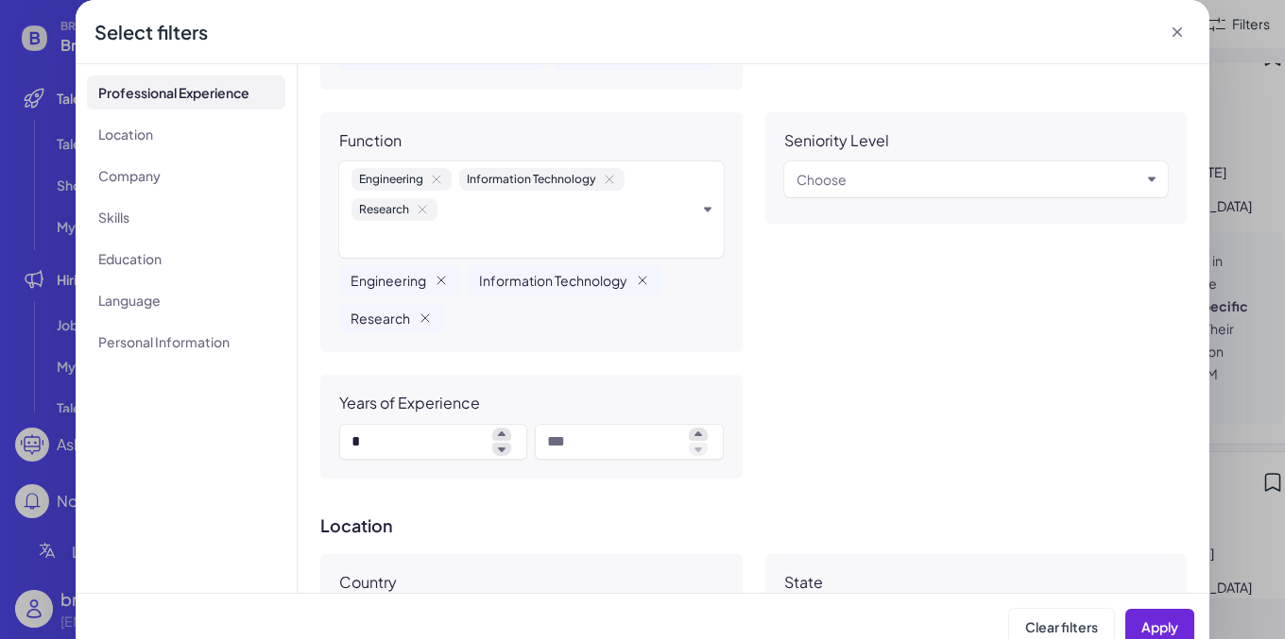
click at [705, 212] on icon "button" at bounding box center [708, 210] width 8 height 8
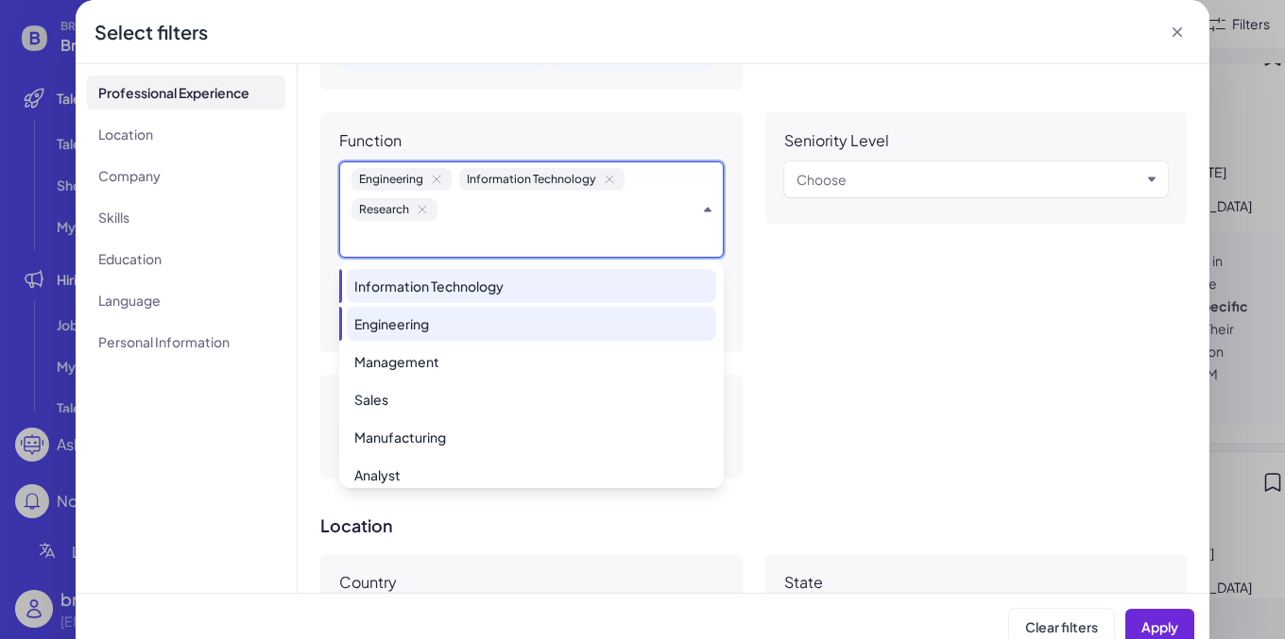
click at [705, 212] on icon "button" at bounding box center [708, 210] width 8 height 8
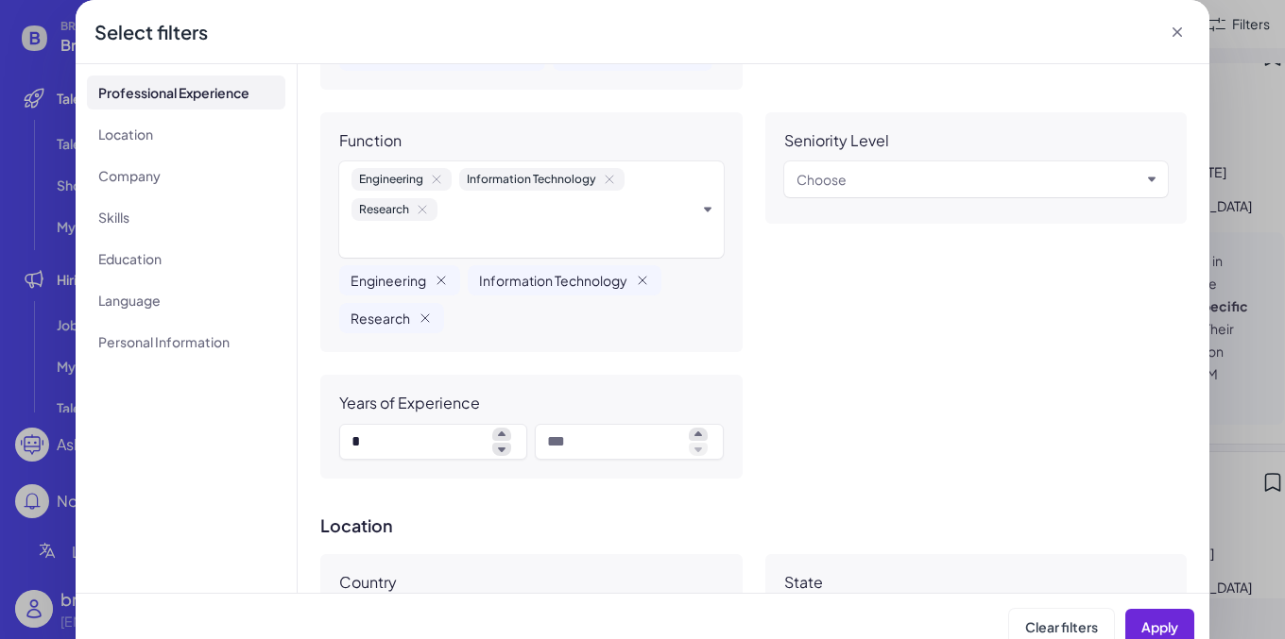
click at [833, 315] on div "Seniority Level Choose" at bounding box center [976, 232] width 422 height 240
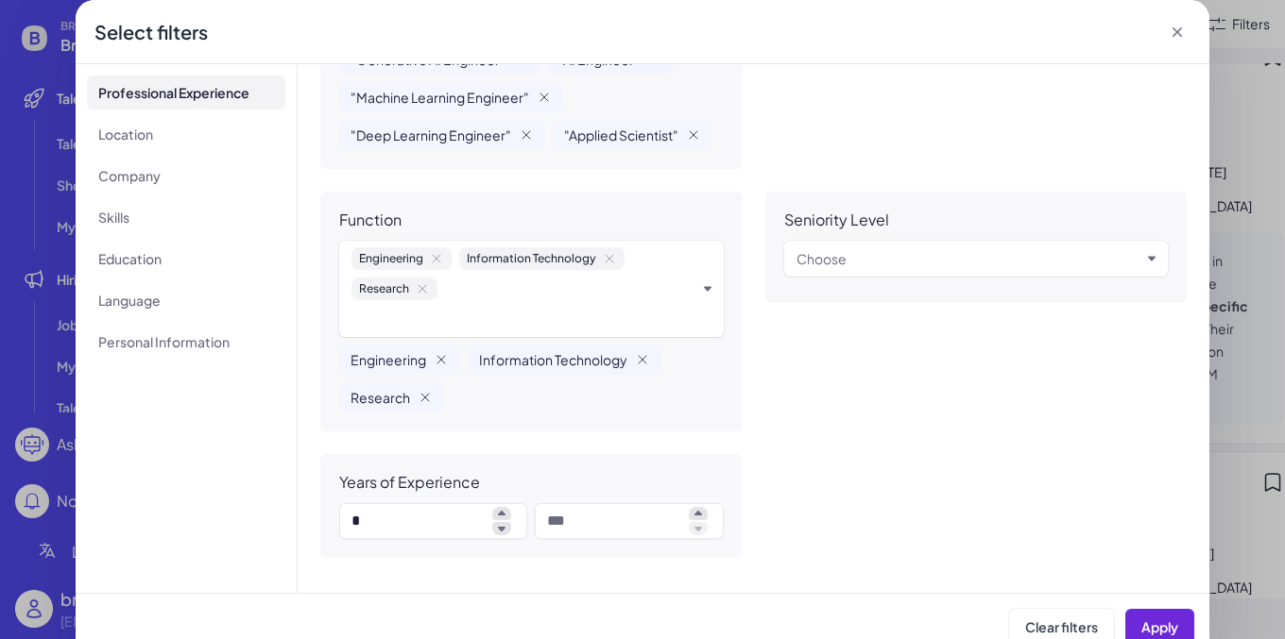
scroll to position [233, 0]
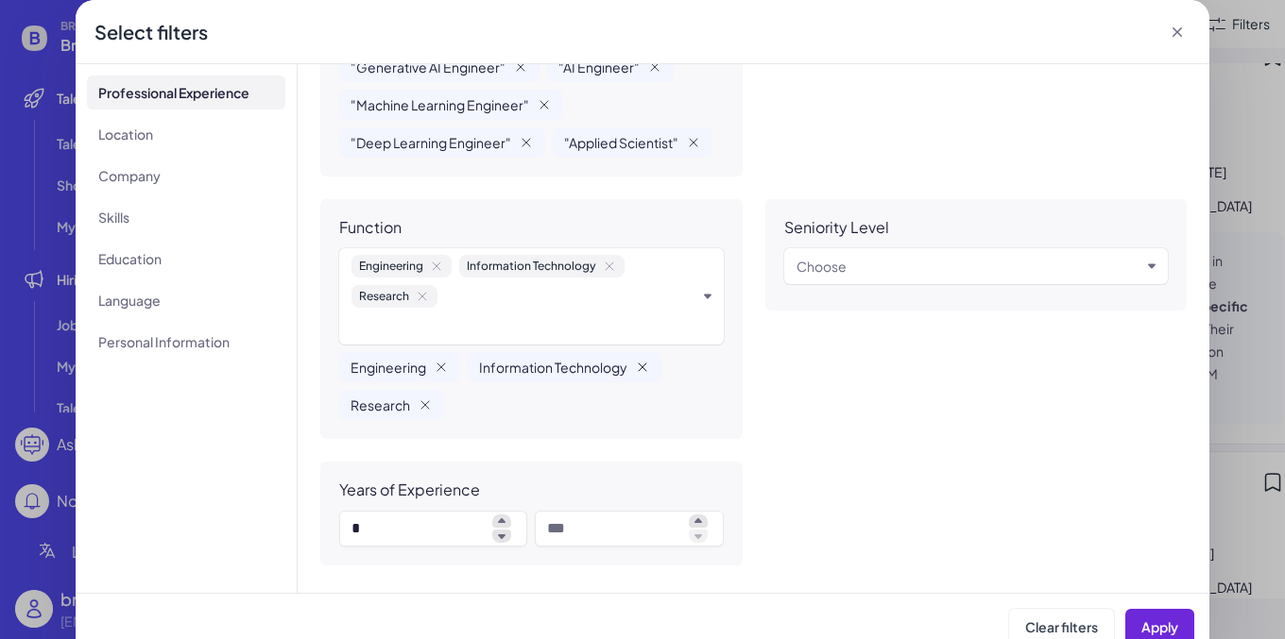
click at [637, 367] on icon "Remove Information Technology" at bounding box center [642, 367] width 15 height 15
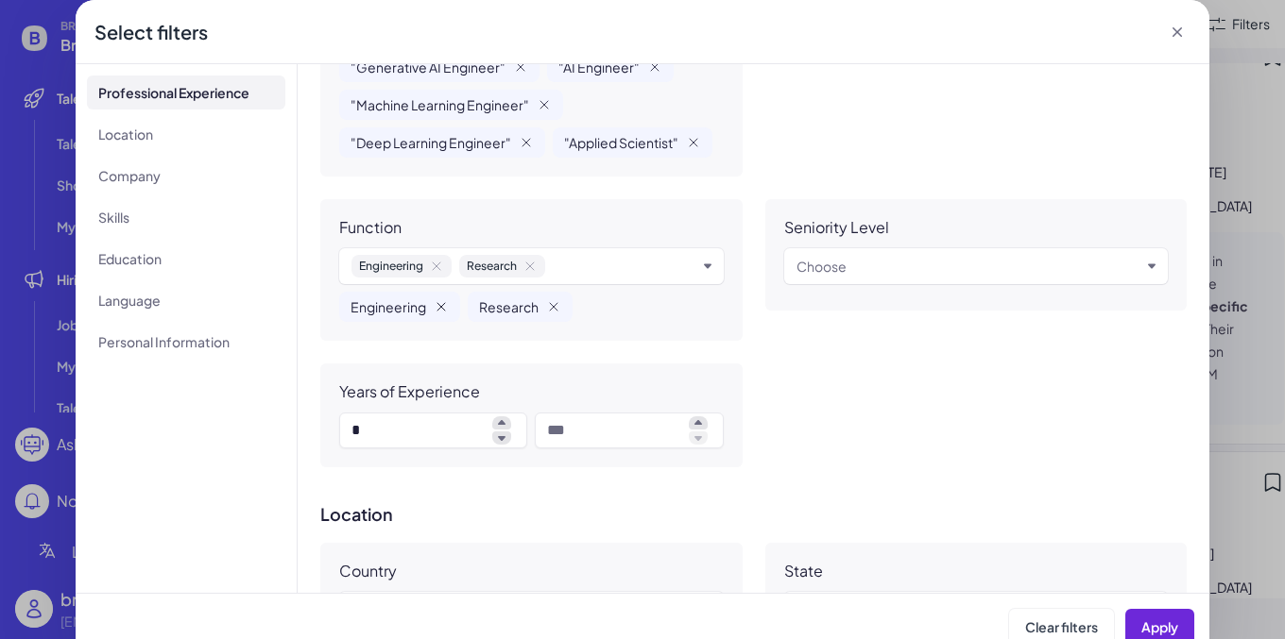
click at [434, 306] on icon "Remove Engineering" at bounding box center [441, 306] width 15 height 15
click at [421, 299] on icon "Remove Research" at bounding box center [425, 306] width 15 height 15
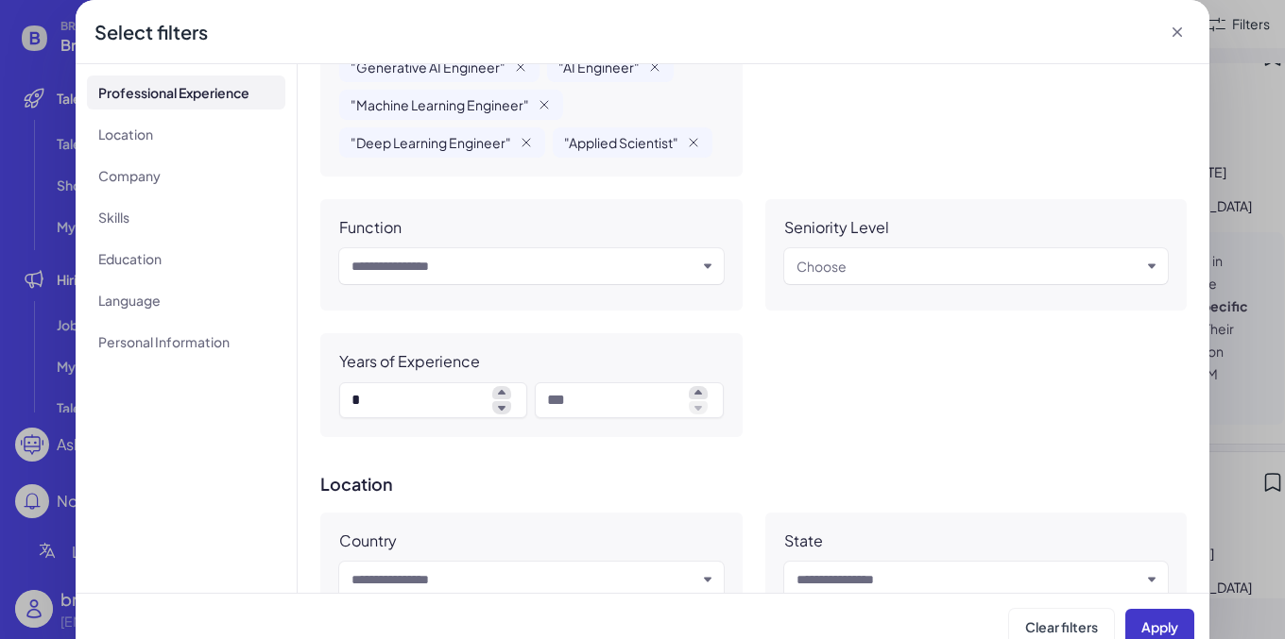
click at [1164, 633] on span "Apply" at bounding box center [1159, 627] width 37 height 17
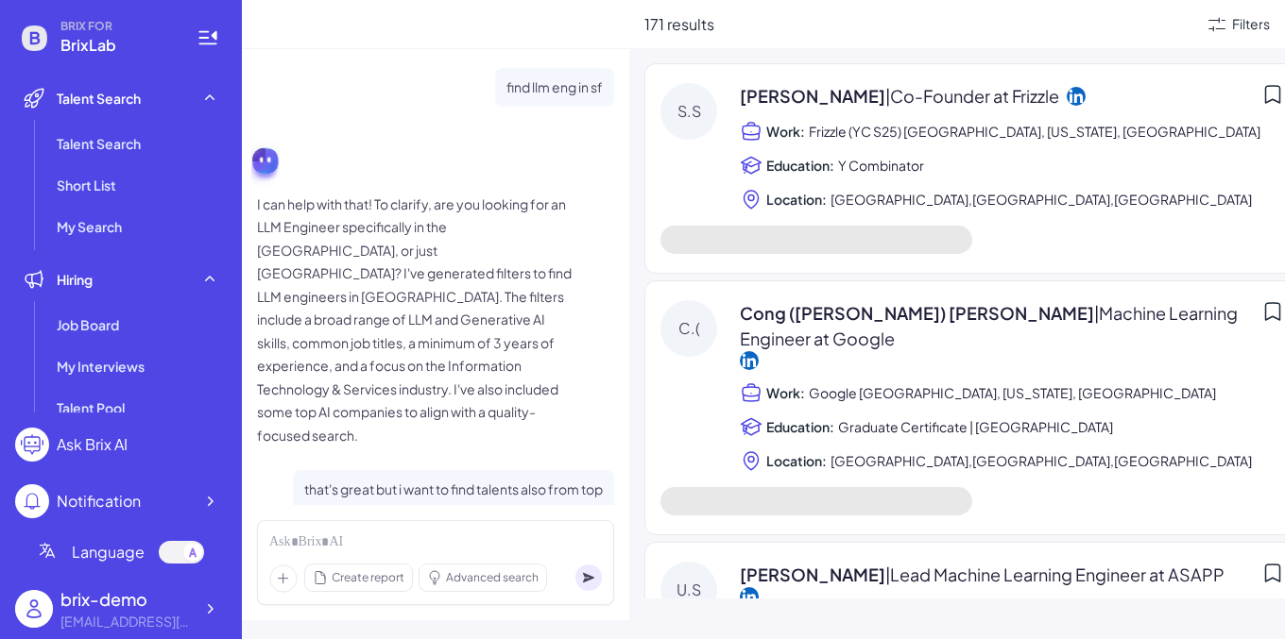
scroll to position [418, 0]
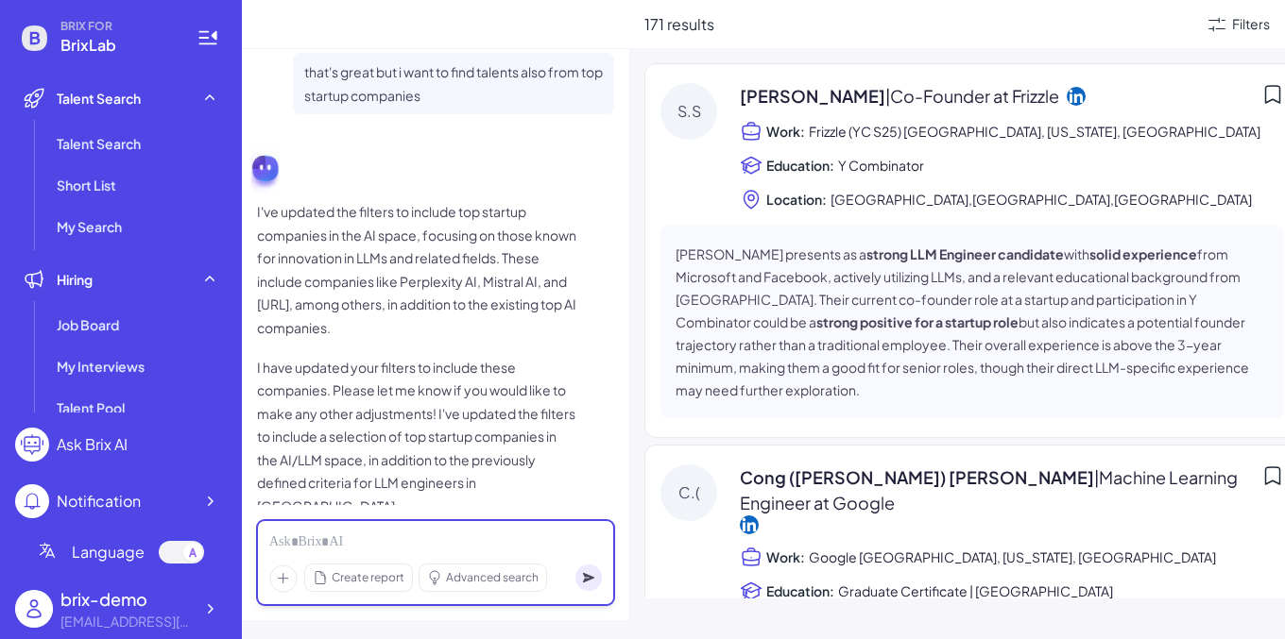
click at [407, 542] on div at bounding box center [435, 543] width 332 height 21
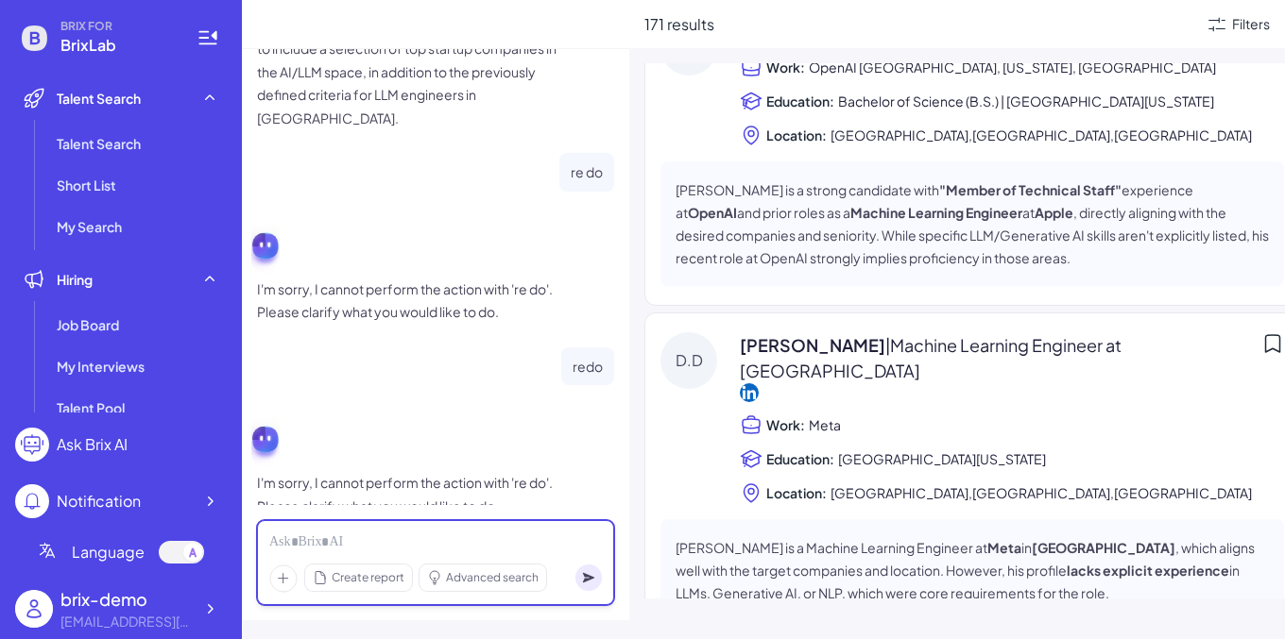
scroll to position [6943, 0]
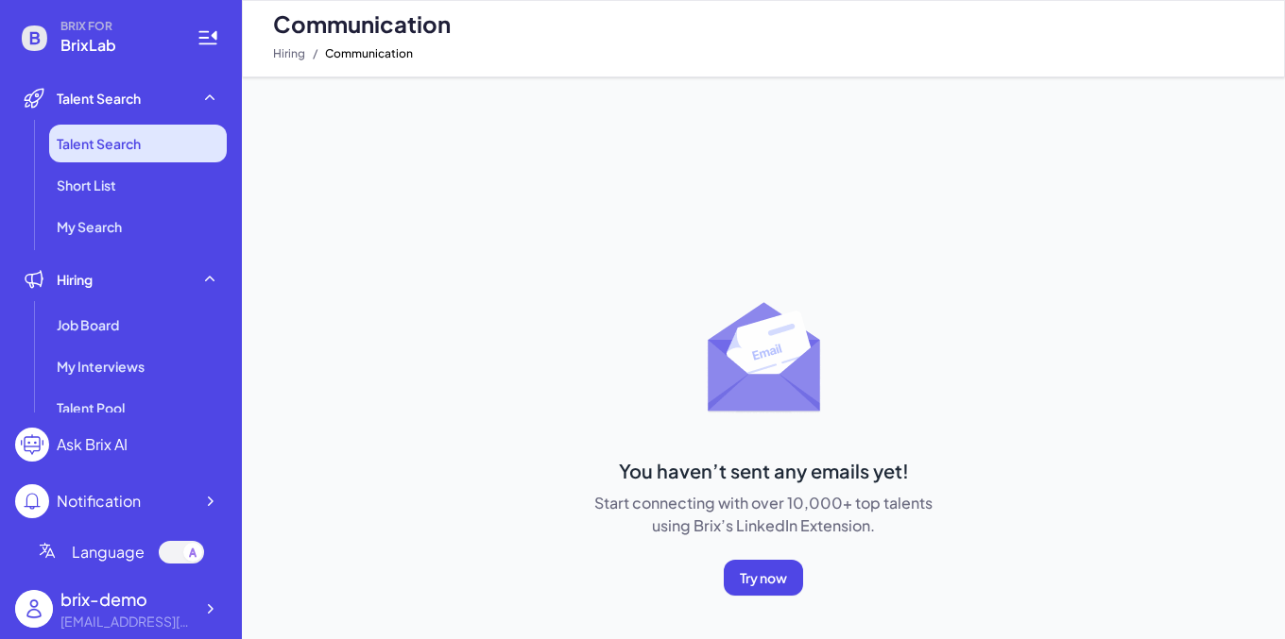
click at [181, 146] on li "Talent Search" at bounding box center [138, 144] width 178 height 38
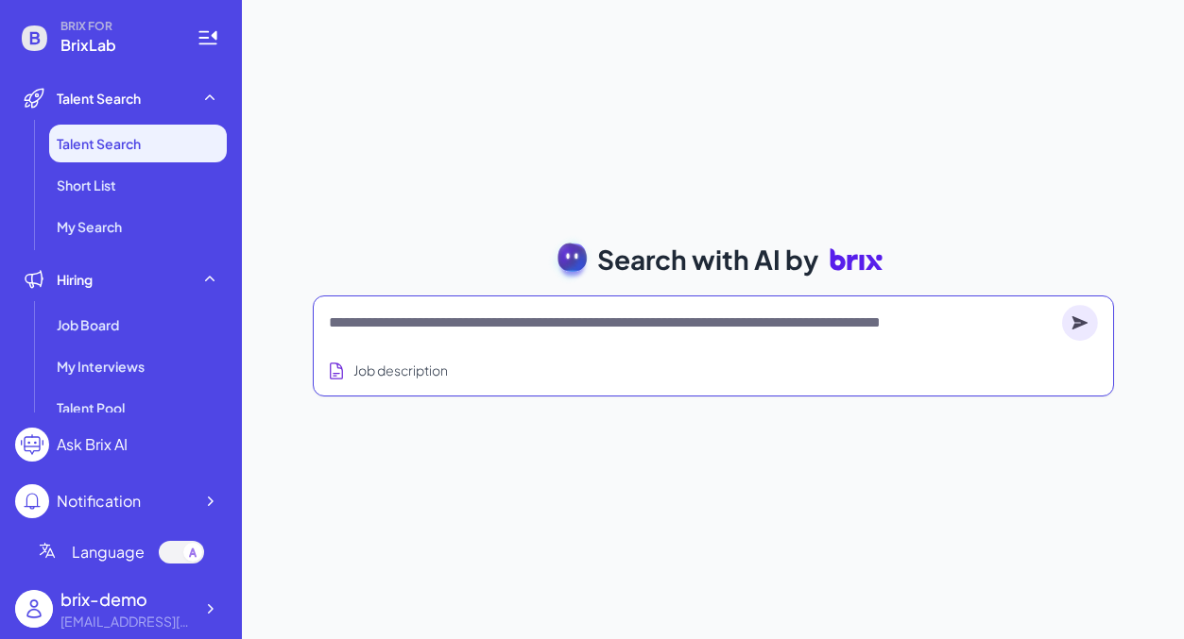
click at [481, 332] on textarea at bounding box center [691, 323] width 725 height 23
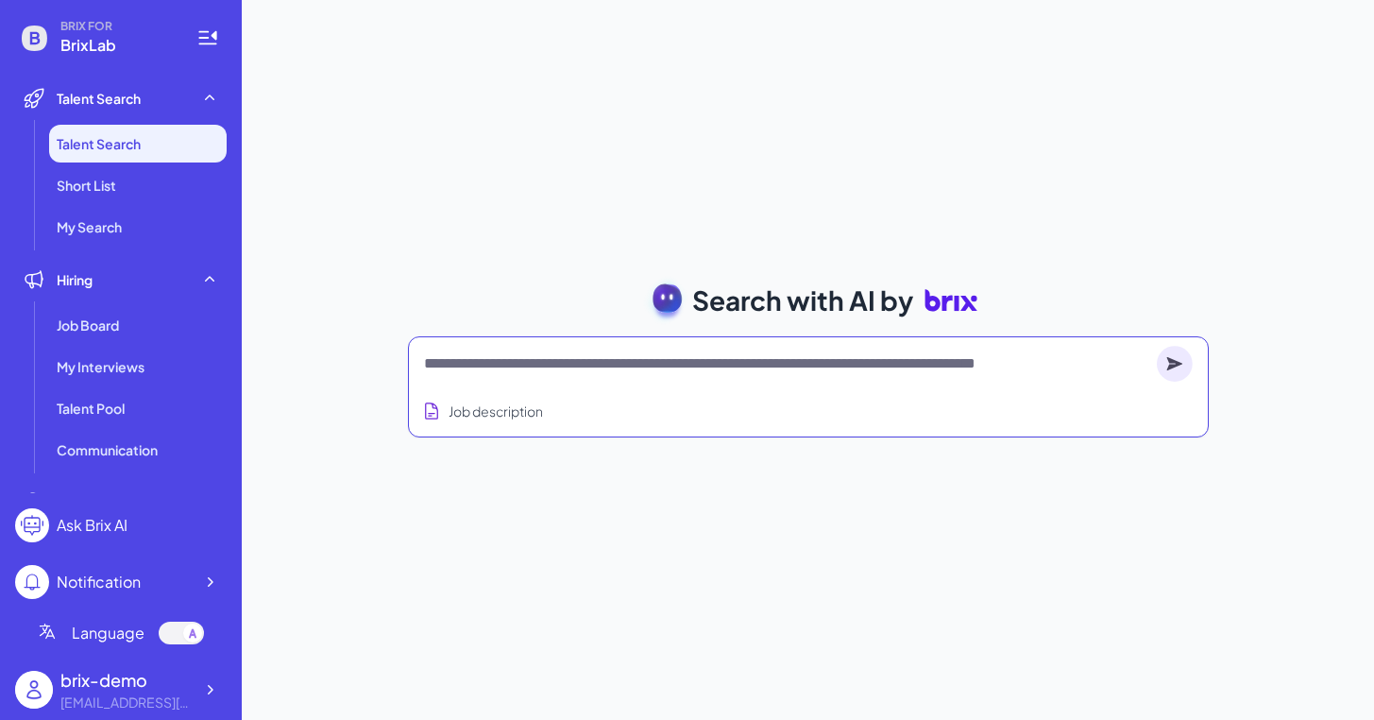
click at [600, 357] on textarea at bounding box center [786, 363] width 725 height 23
click at [702, 381] on div at bounding box center [808, 364] width 769 height 38
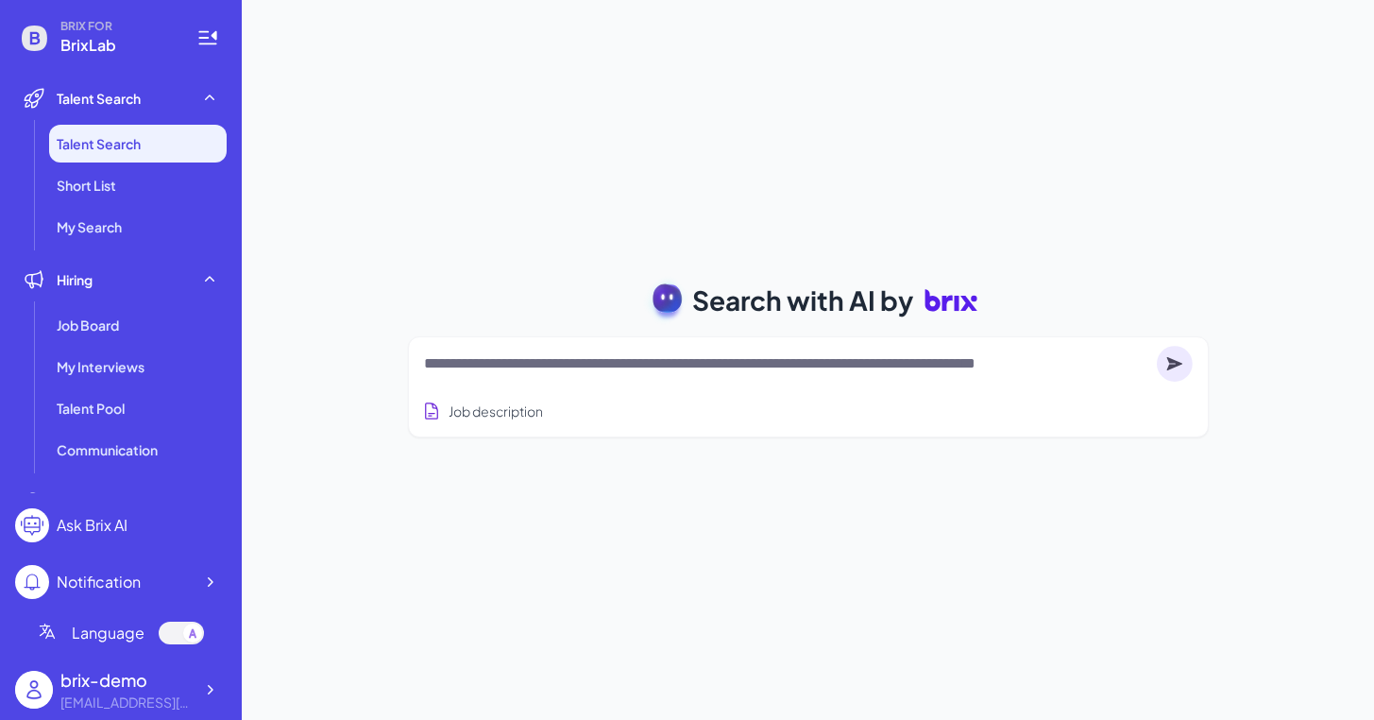
click at [691, 365] on textarea at bounding box center [786, 363] width 725 height 23
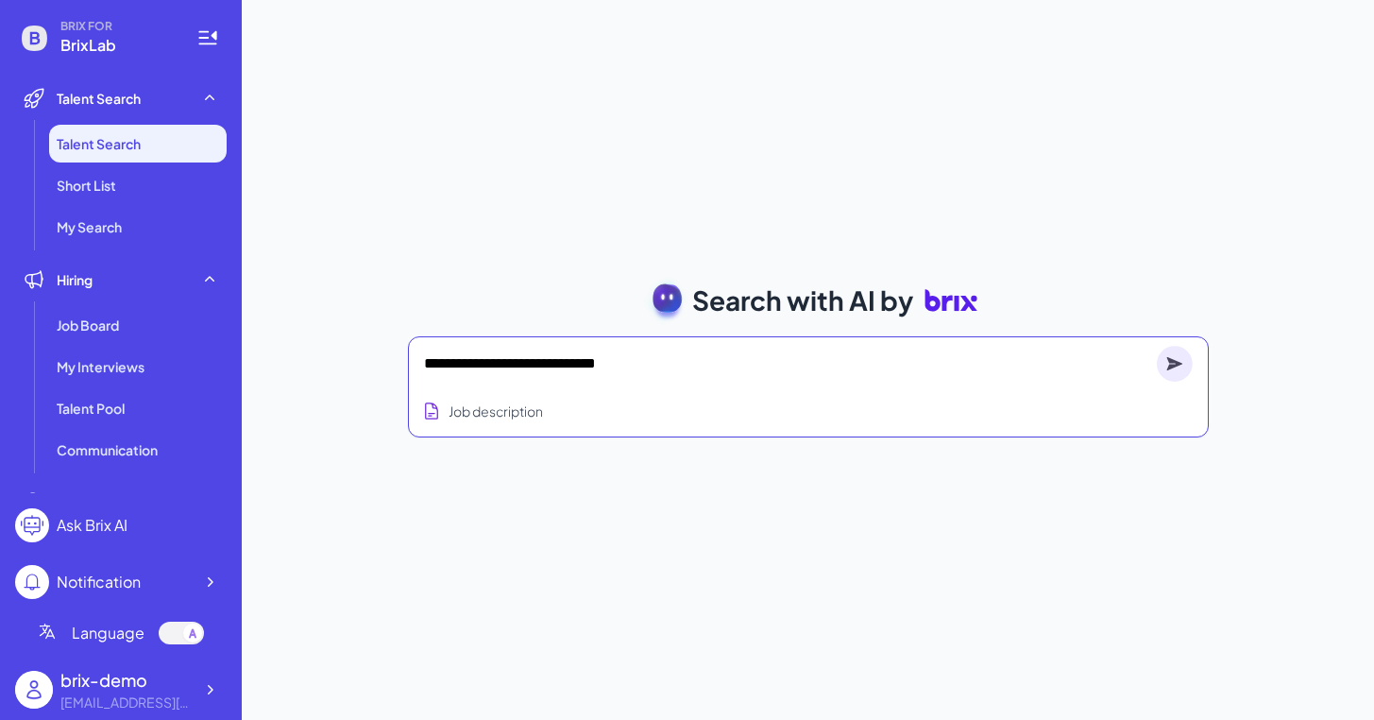
type textarea "**********"
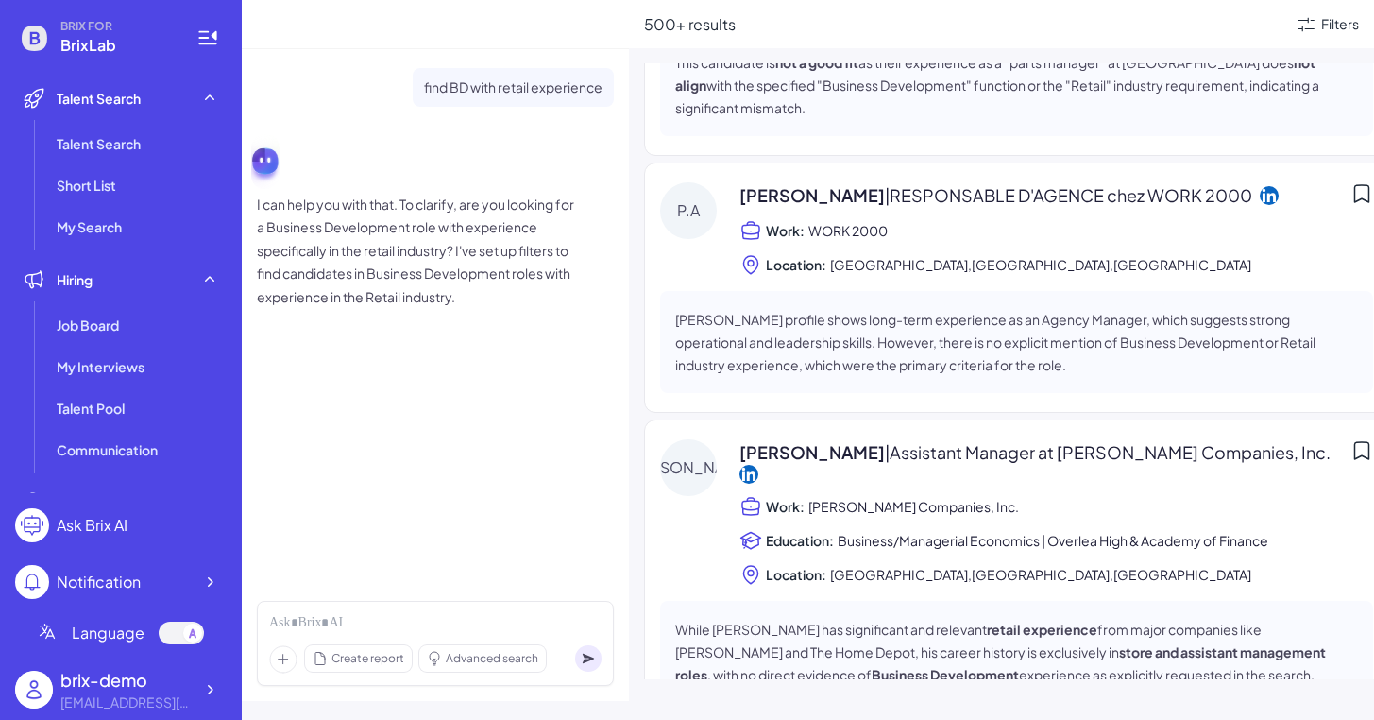
scroll to position [721, 0]
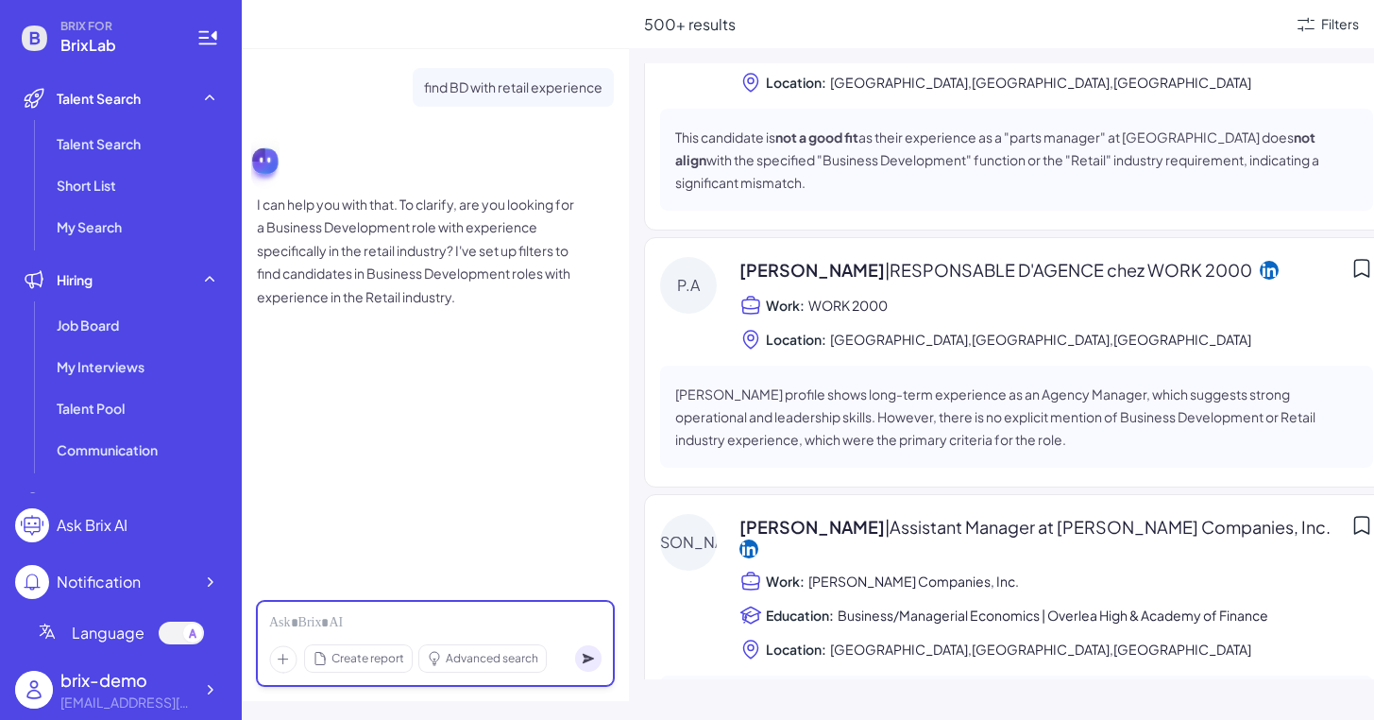
click at [458, 621] on div at bounding box center [435, 623] width 332 height 21
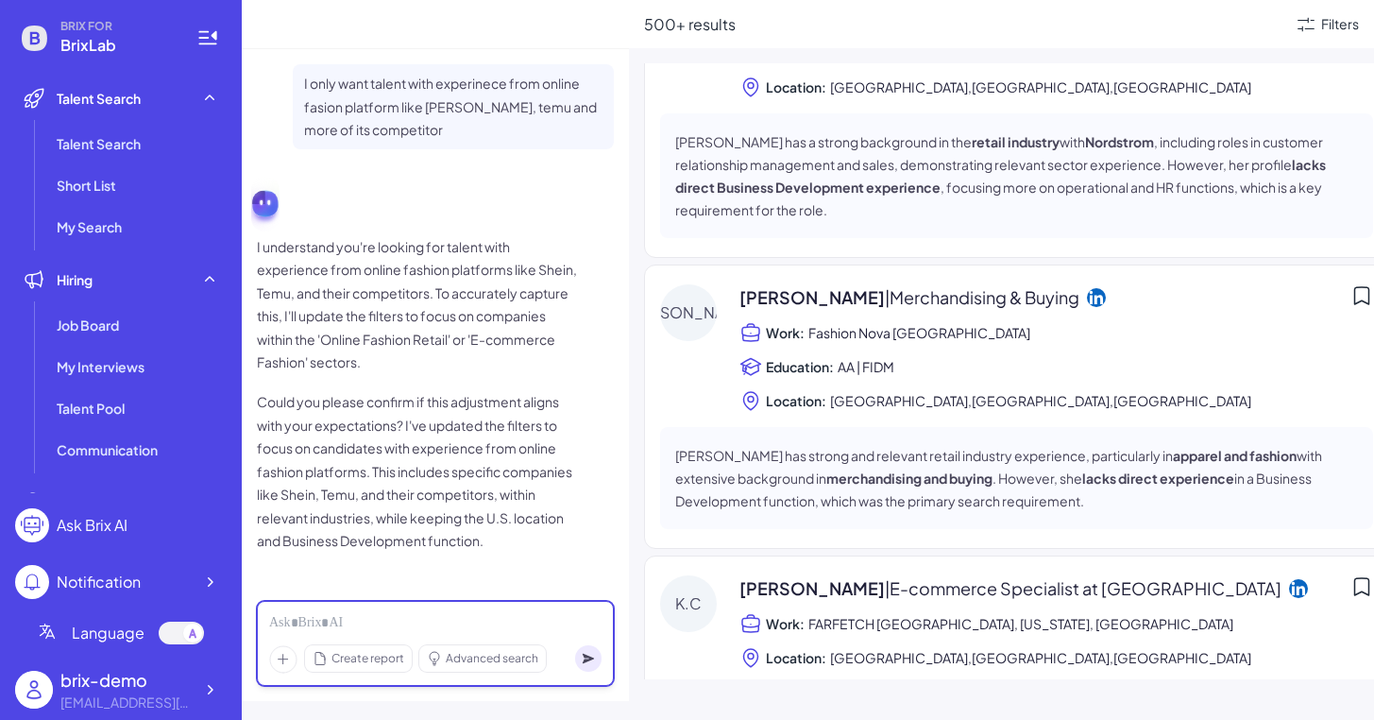
scroll to position [1268, 0]
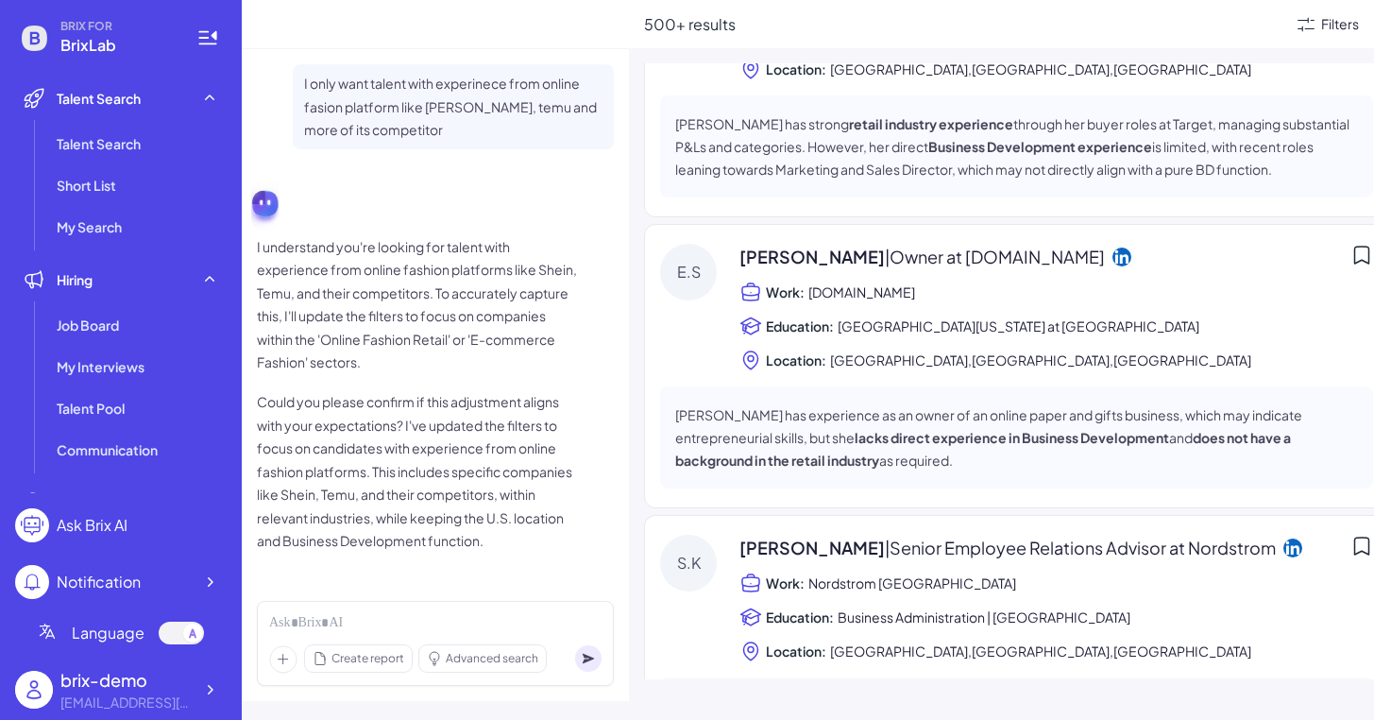
click at [1183, 25] on div "Filters" at bounding box center [1340, 24] width 38 height 20
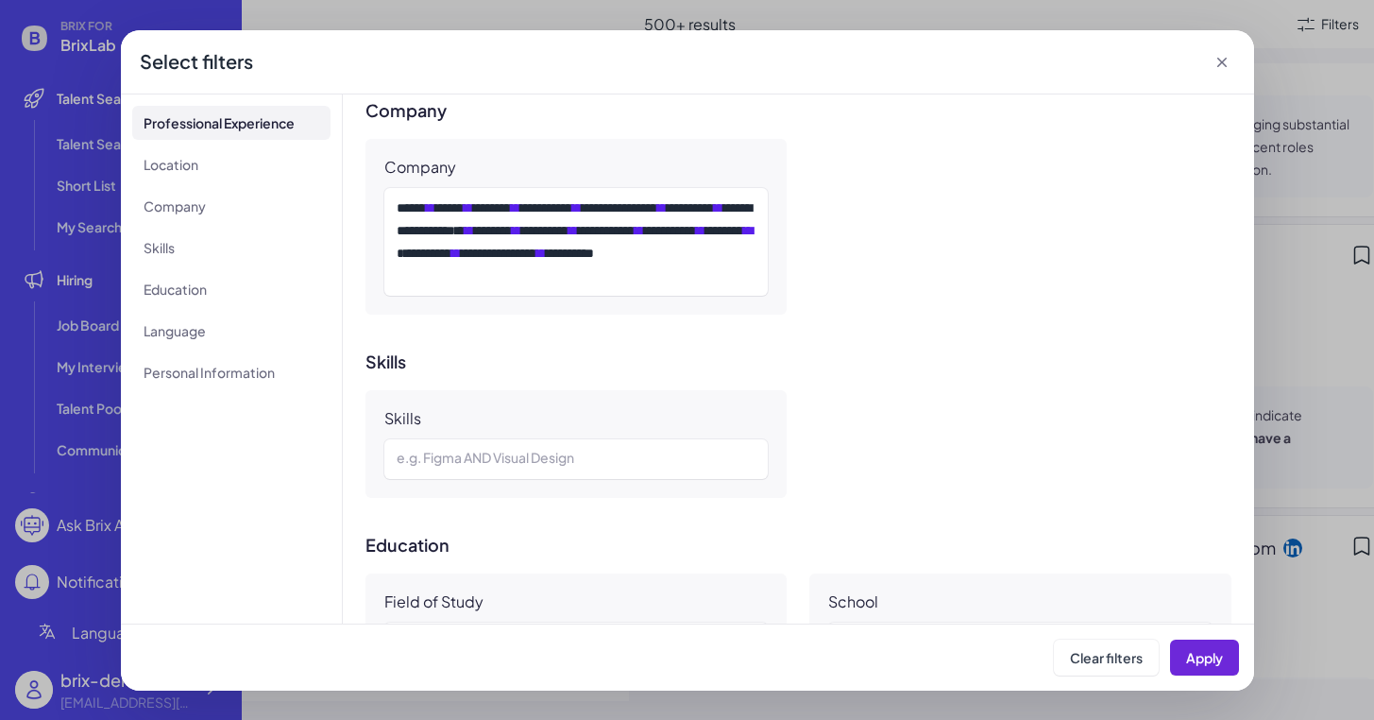
scroll to position [909, 0]
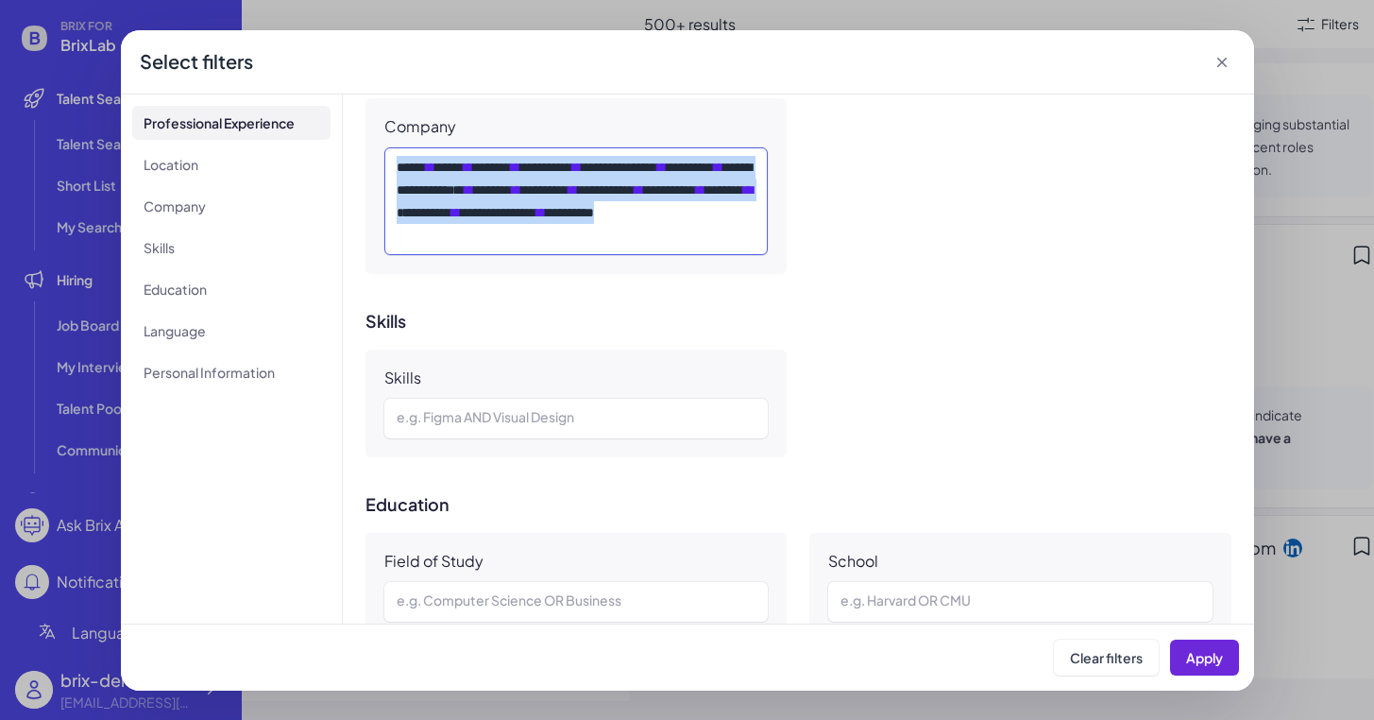
drag, startPoint x: 399, startPoint y: 166, endPoint x: 714, endPoint y: 253, distance: 327.2
click at [714, 253] on div "**********" at bounding box center [576, 201] width 384 height 108
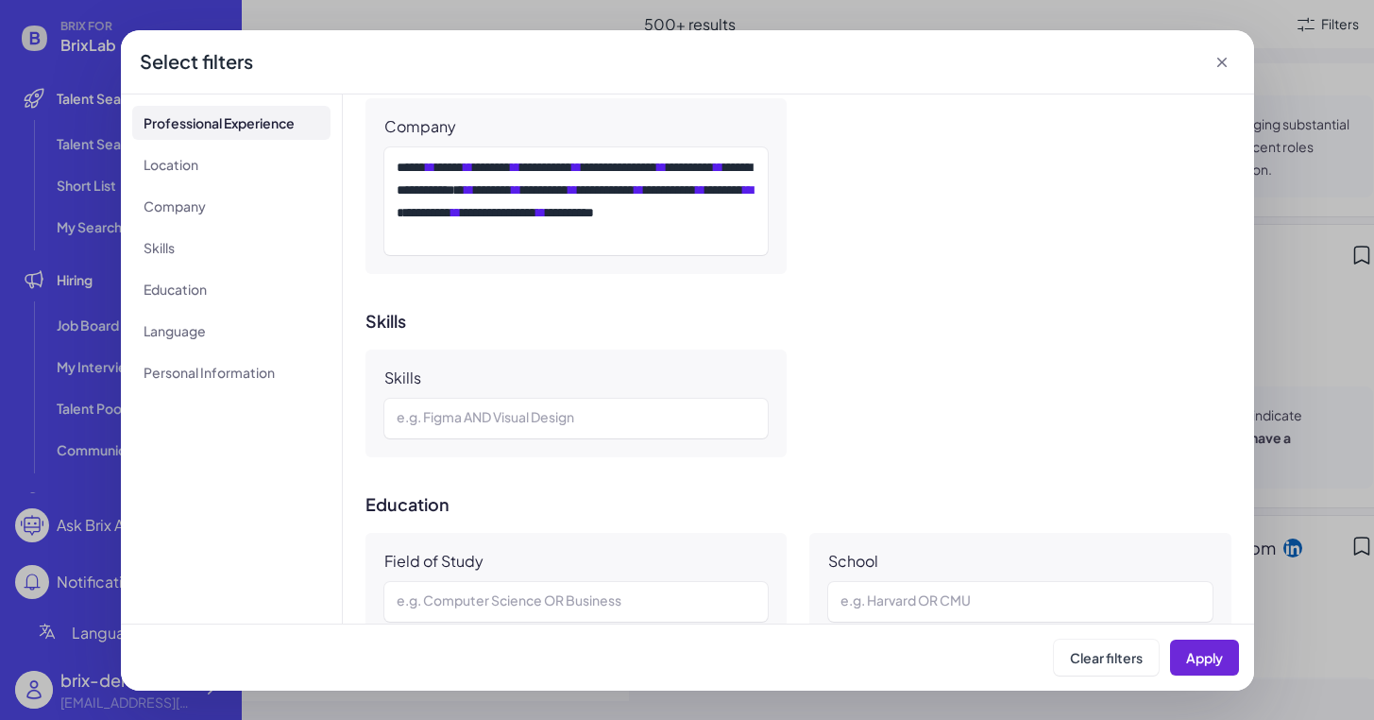
click at [1183, 64] on icon at bounding box center [1222, 62] width 19 height 19
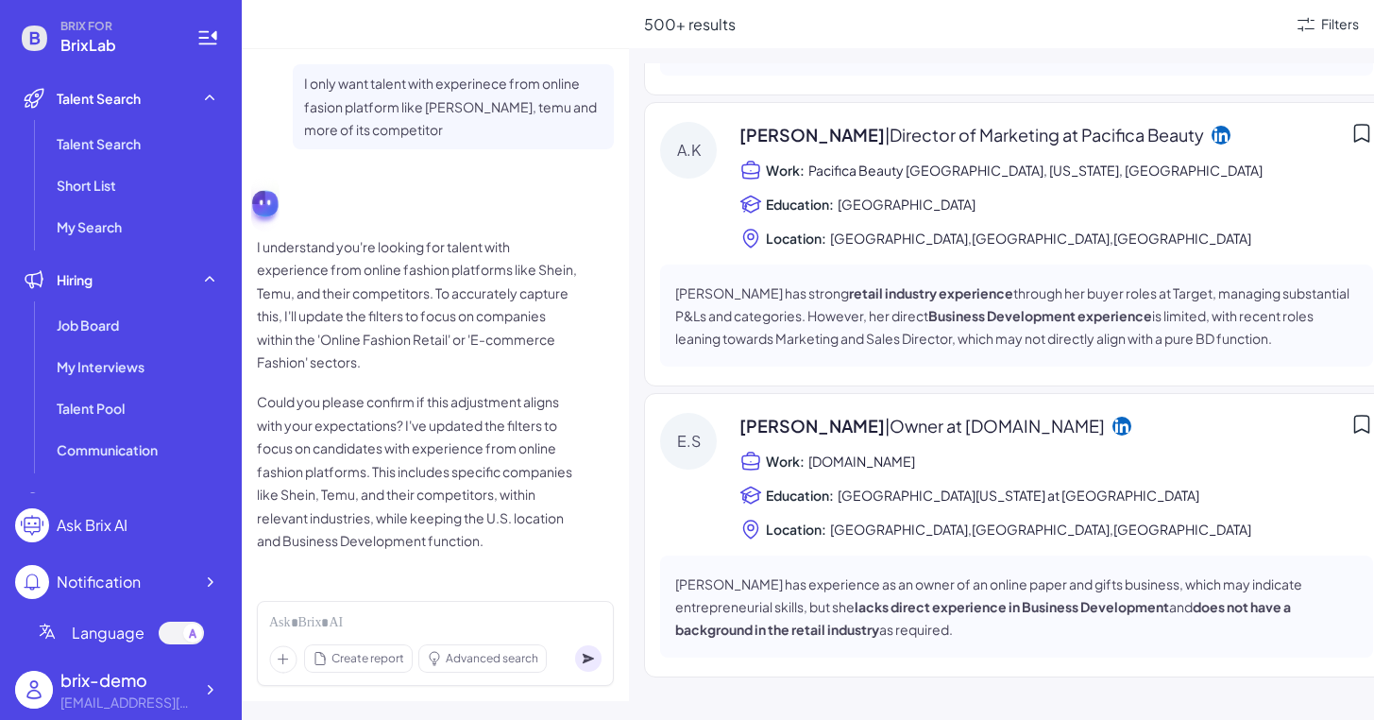
scroll to position [0, 0]
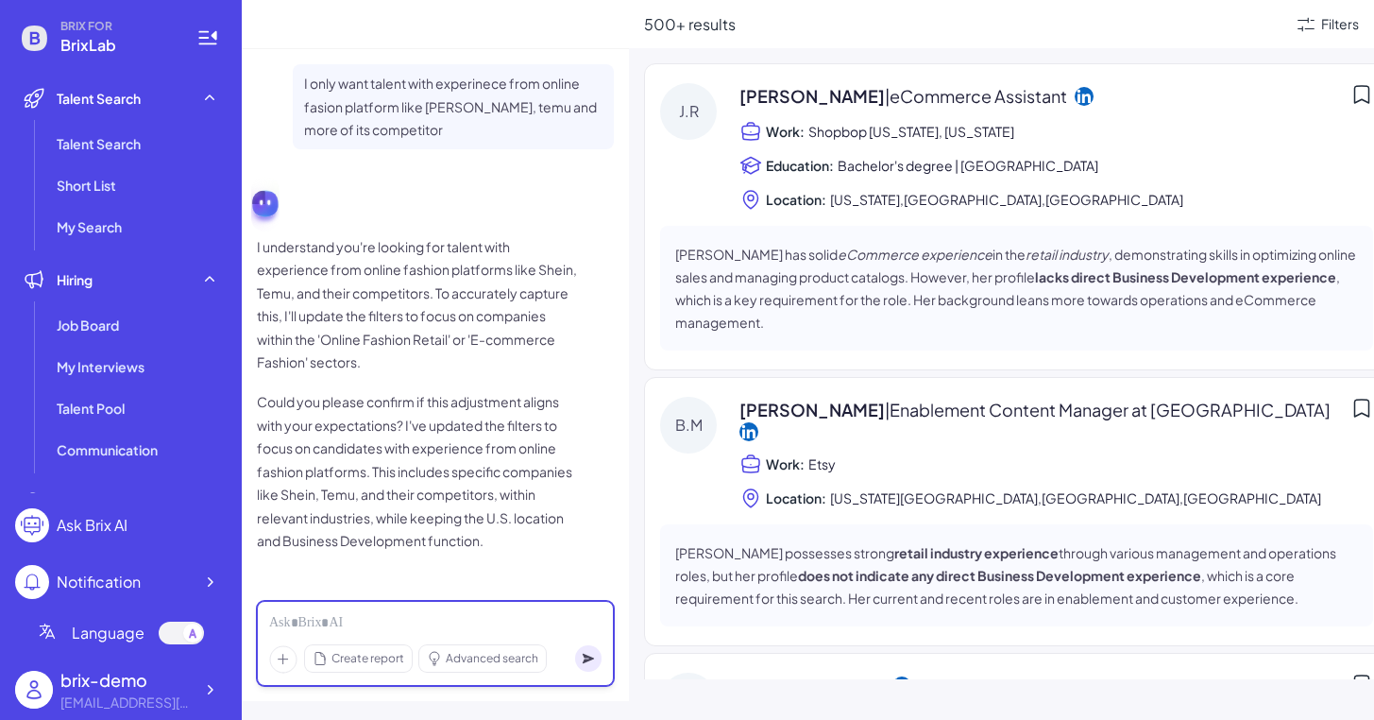
click at [398, 622] on div at bounding box center [435, 623] width 332 height 21
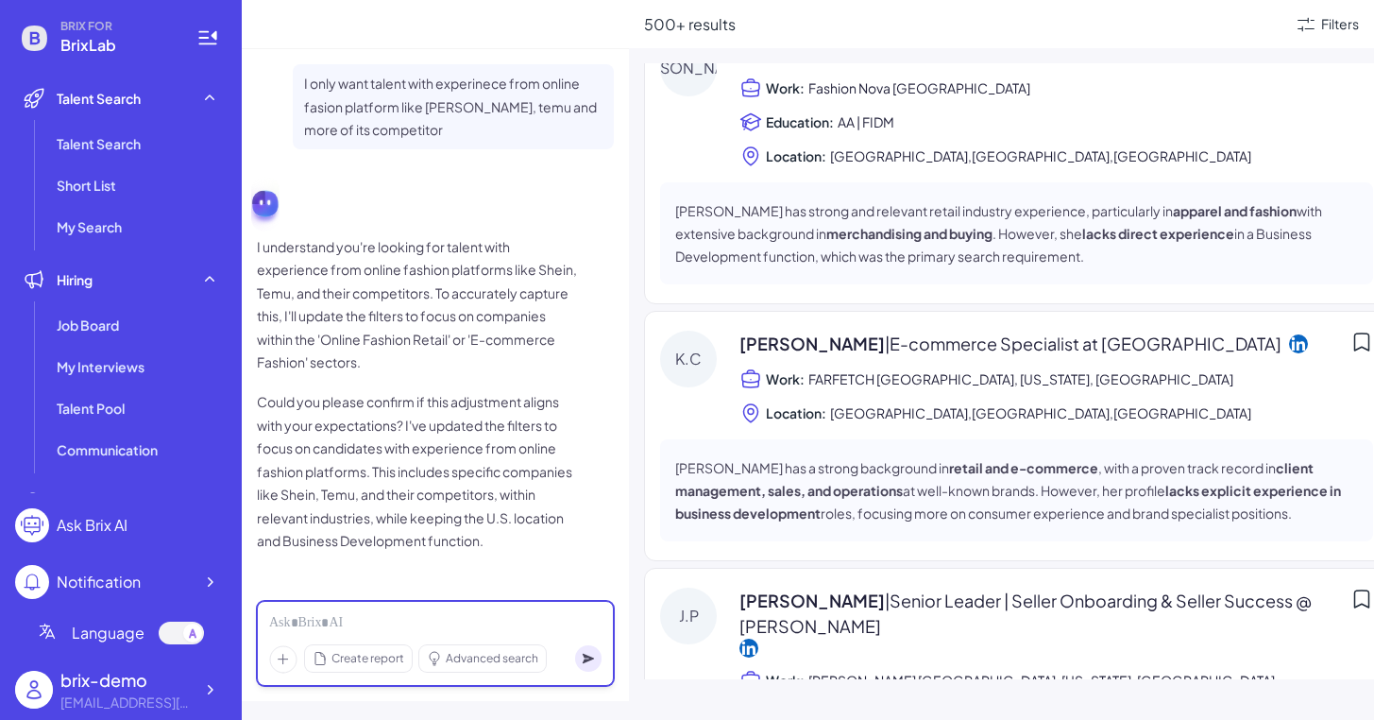
scroll to position [1543, 0]
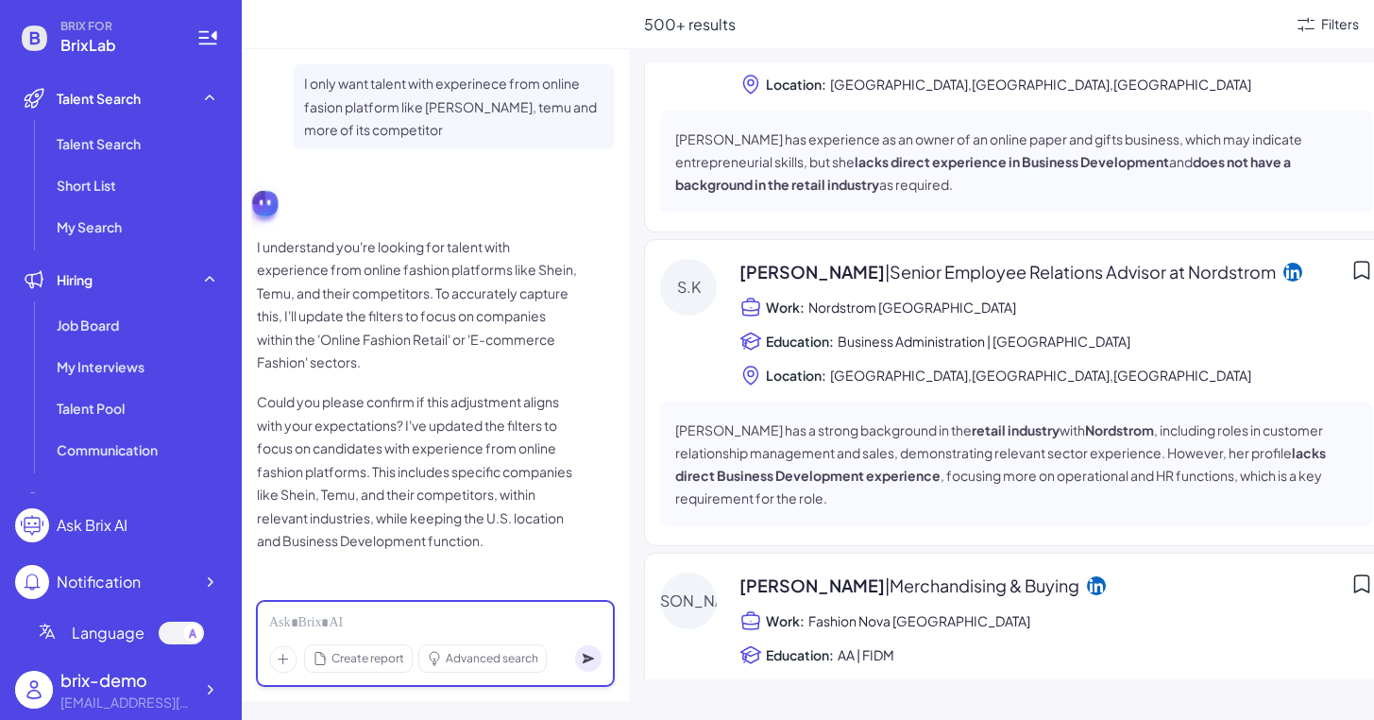
click at [346, 624] on div at bounding box center [435, 623] width 332 height 21
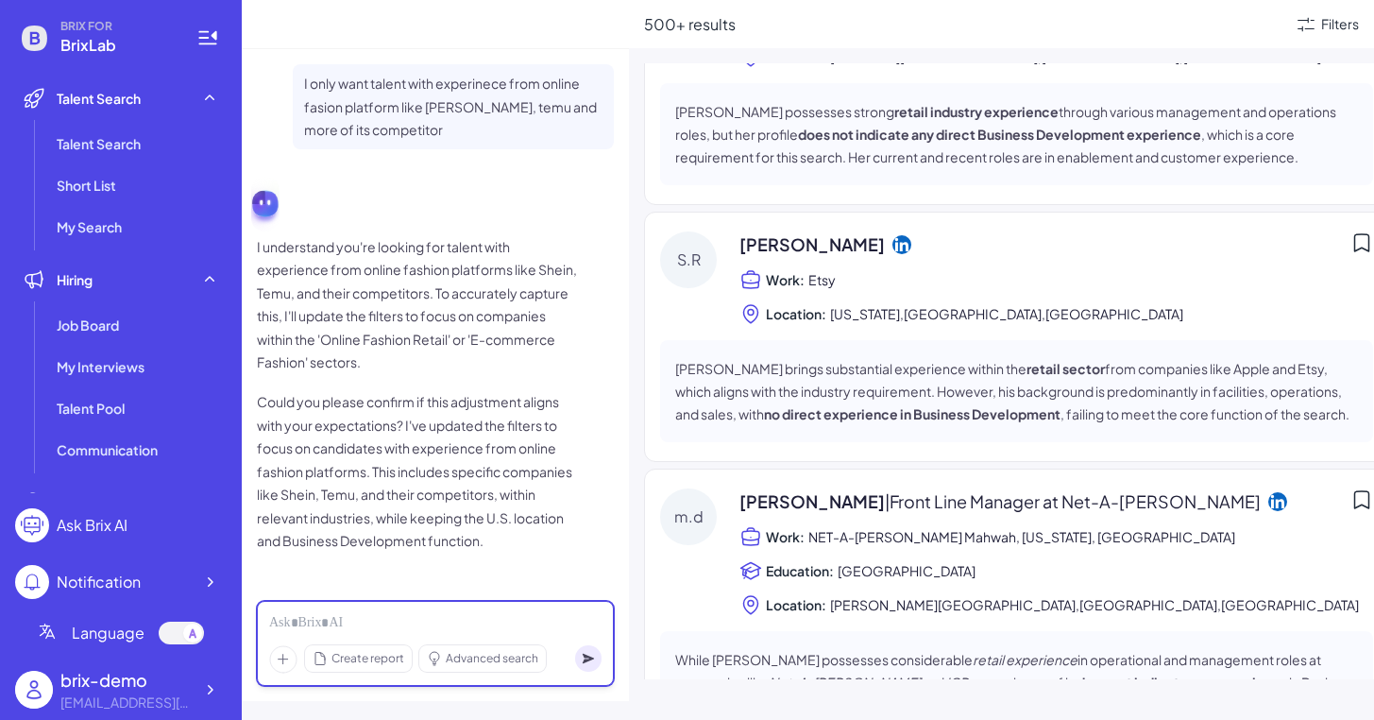
scroll to position [0, 0]
